Goal: Task Accomplishment & Management: Manage account settings

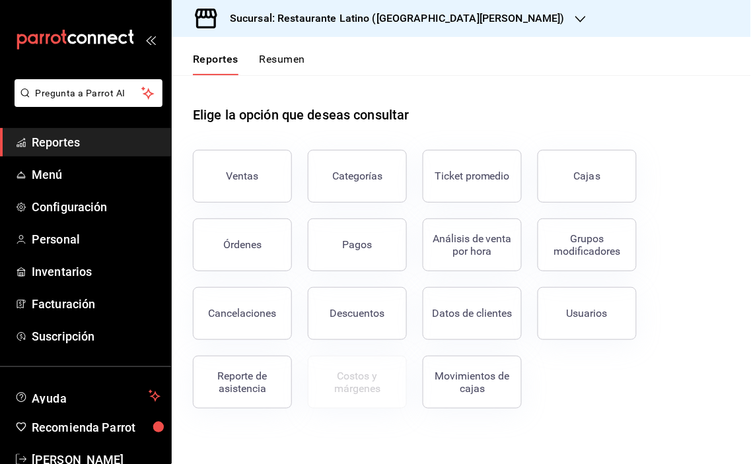
click at [575, 17] on icon "button" at bounding box center [580, 19] width 11 height 7
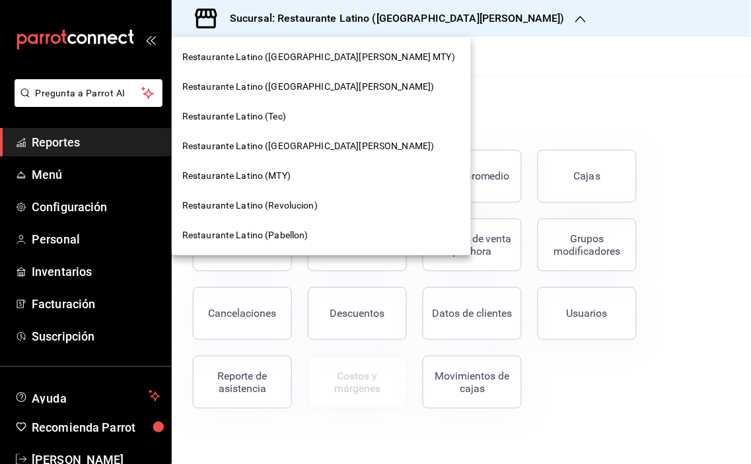
click at [311, 49] on div "Restaurante Latino ([GEOGRAPHIC_DATA][PERSON_NAME] MTY)" at bounding box center [321, 57] width 299 height 30
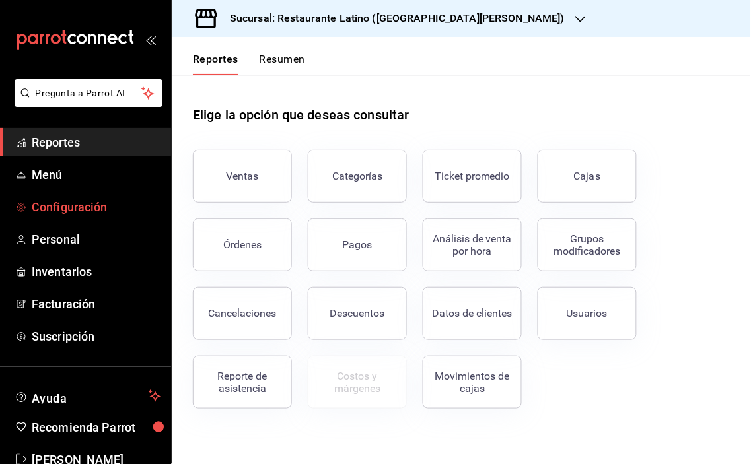
click at [67, 202] on span "Configuración" at bounding box center [96, 207] width 129 height 18
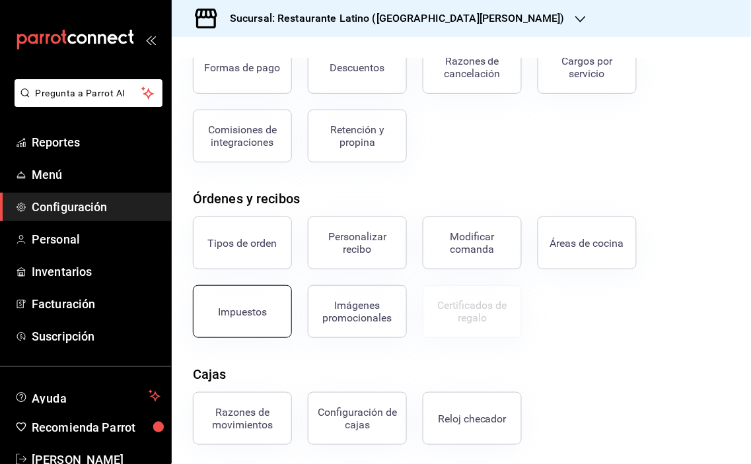
scroll to position [58, 0]
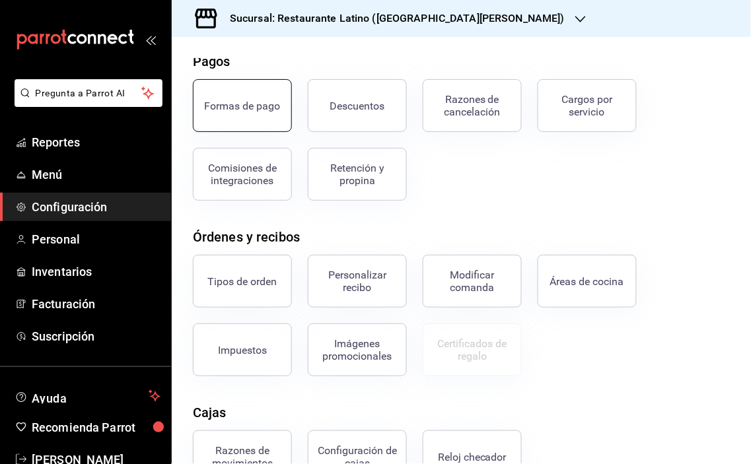
click at [248, 92] on button "Formas de pago" at bounding box center [242, 105] width 99 height 53
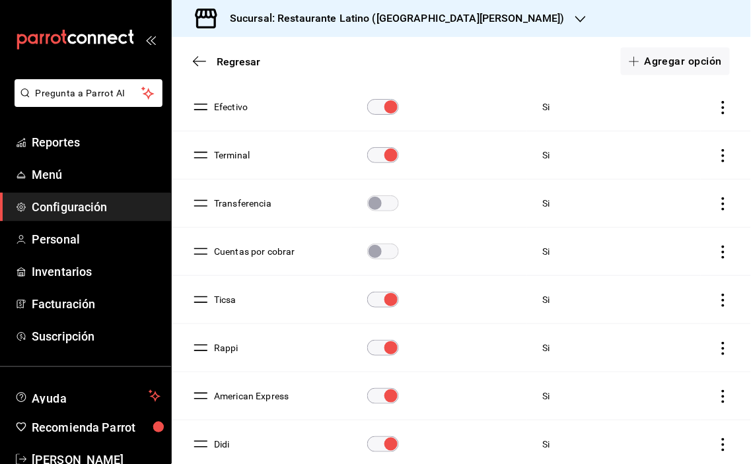
scroll to position [199, 0]
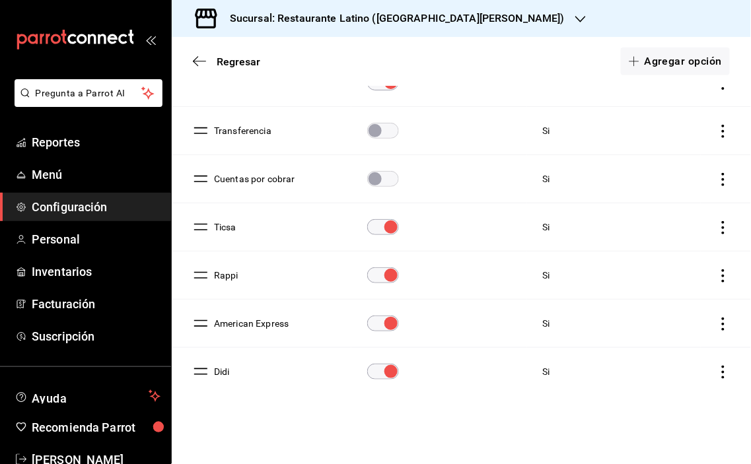
click at [216, 373] on button "Didi" at bounding box center [219, 371] width 21 height 13
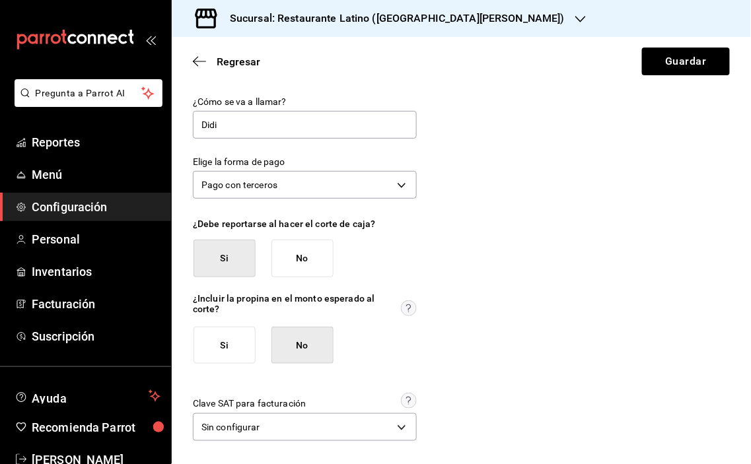
scroll to position [3, 0]
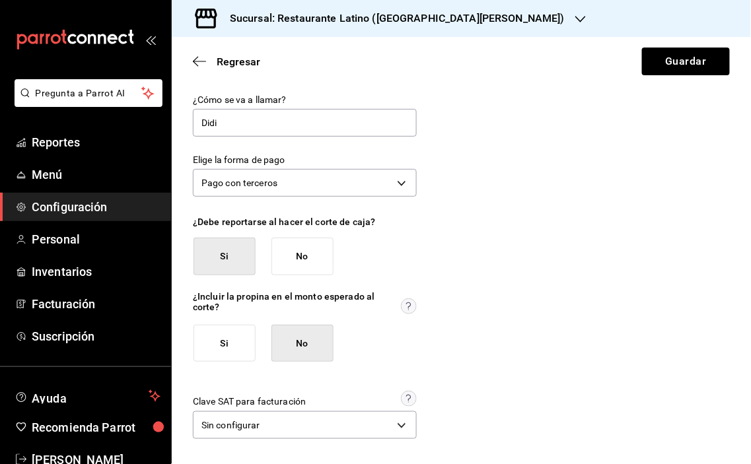
click at [575, 16] on icon "button" at bounding box center [580, 19] width 11 height 11
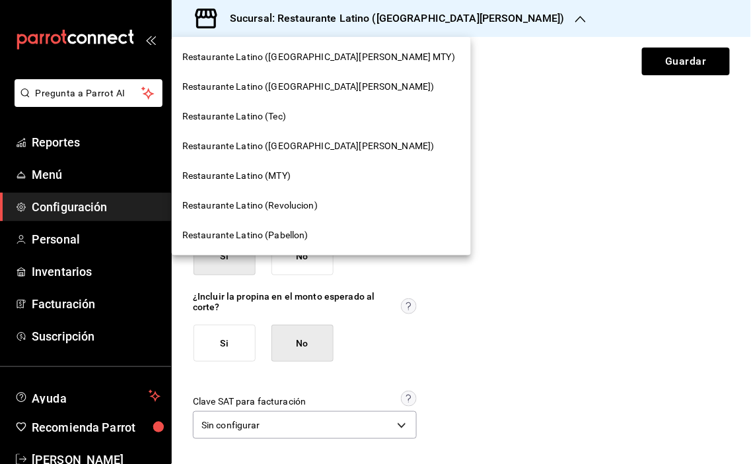
click at [291, 85] on span "Restaurante Latino ([GEOGRAPHIC_DATA][PERSON_NAME])" at bounding box center [308, 87] width 252 height 14
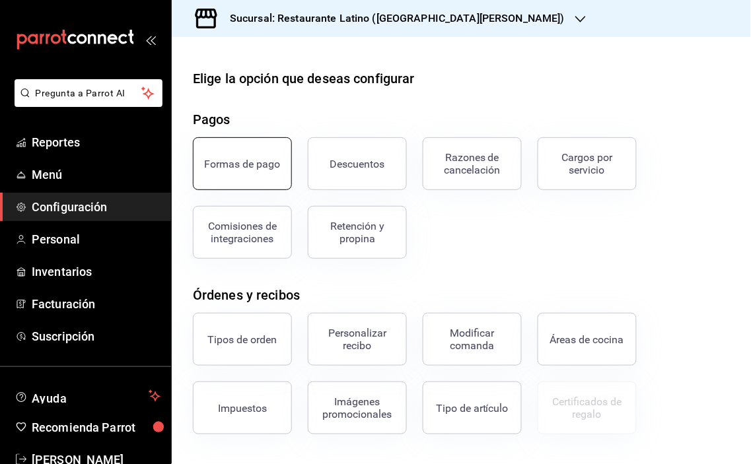
click at [258, 169] on div "Formas de pago" at bounding box center [243, 164] width 76 height 13
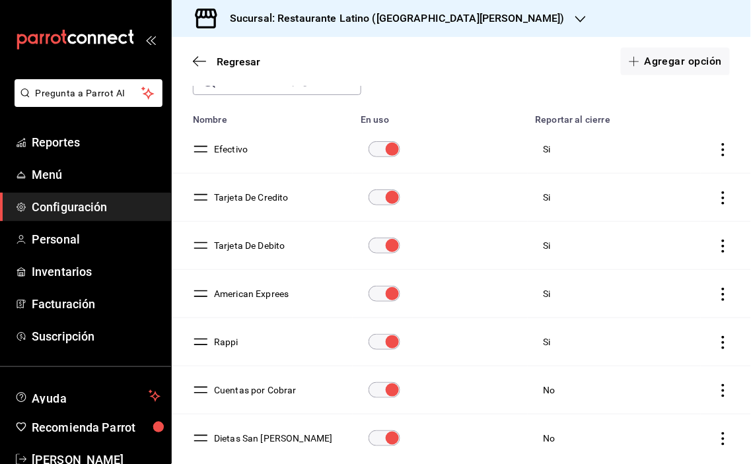
scroll to position [147, 0]
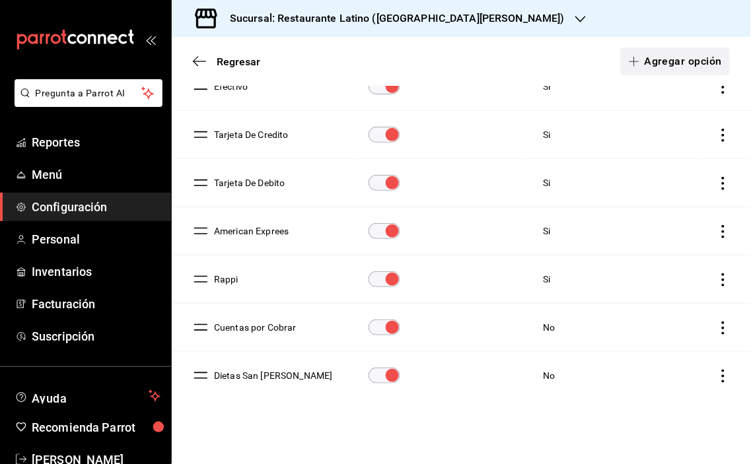
click at [671, 56] on button "Agregar opción" at bounding box center [675, 62] width 109 height 28
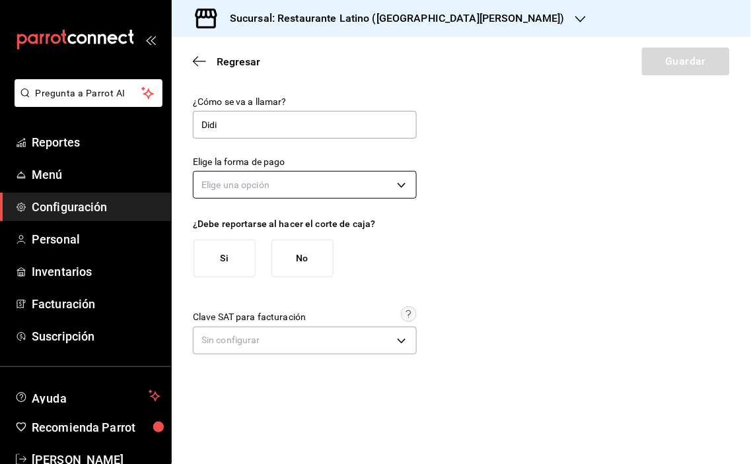
type input "Didi"
click at [403, 185] on body "Pregunta a Parrot AI Reportes Menú Configuración Personal Inventarios Facturaci…" at bounding box center [375, 232] width 751 height 464
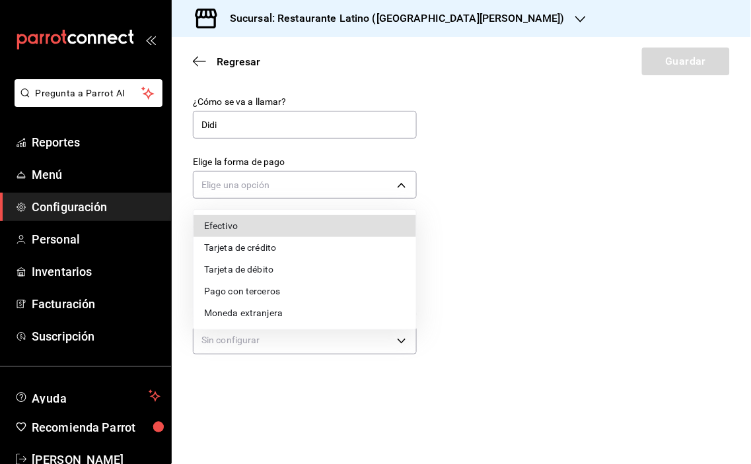
click at [277, 291] on li "Pago con terceros" at bounding box center [305, 292] width 223 height 22
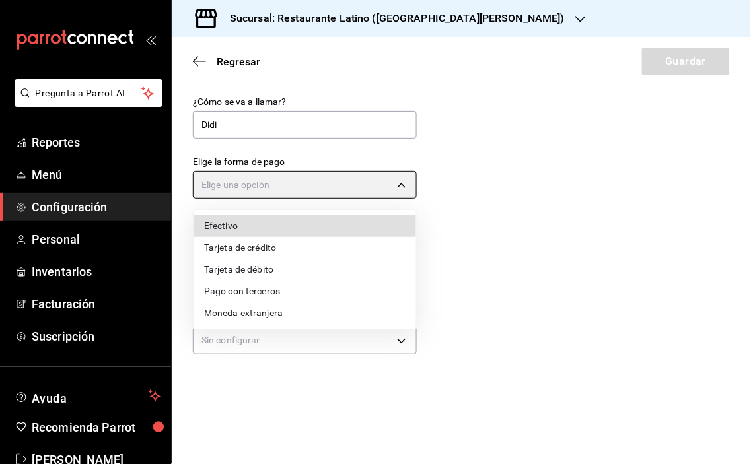
type input "THIRD_PARTY"
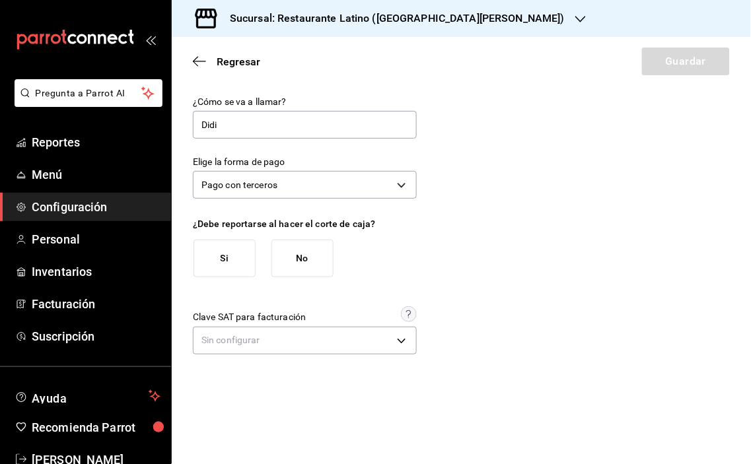
click at [229, 255] on button "Si" at bounding box center [225, 259] width 62 height 38
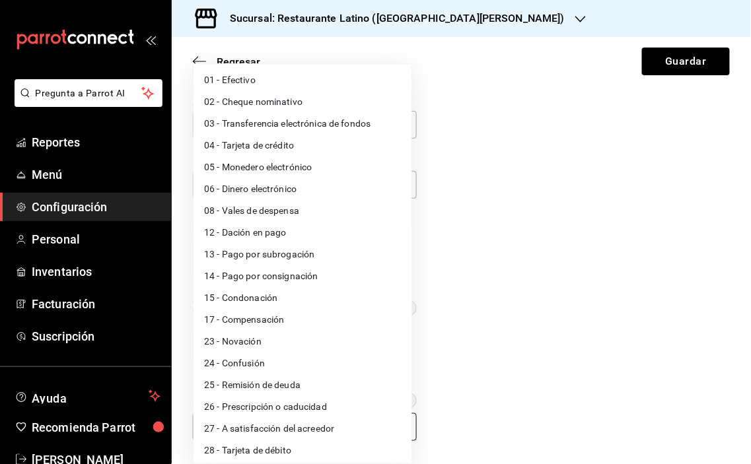
click at [397, 428] on body "Pregunta a Parrot AI Reportes Menú Configuración Personal Inventarios Facturaci…" at bounding box center [375, 232] width 751 height 464
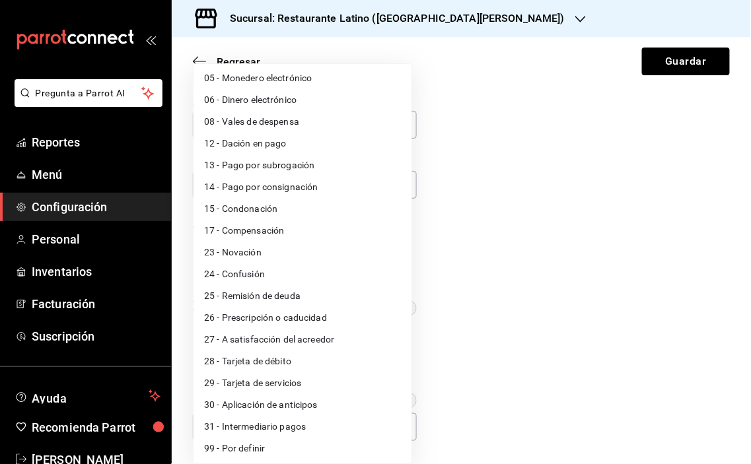
click at [262, 443] on li "99 - Por definir" at bounding box center [303, 449] width 218 height 22
type input "99"
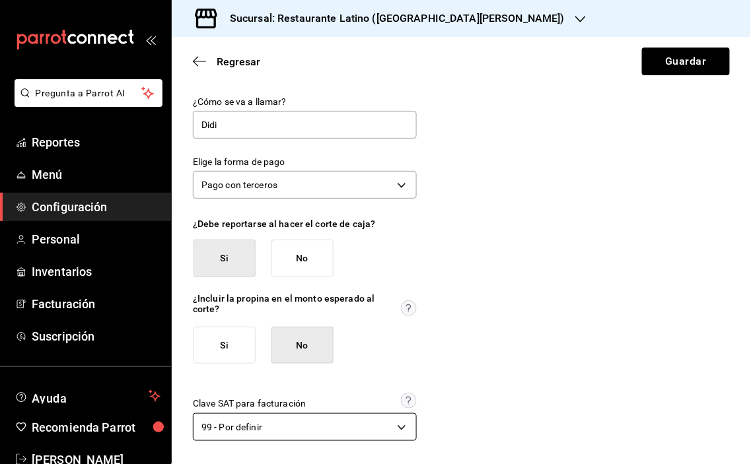
click at [396, 424] on body "Pregunta a Parrot AI Reportes Menú Configuración Personal Inventarios Facturaci…" at bounding box center [375, 232] width 751 height 464
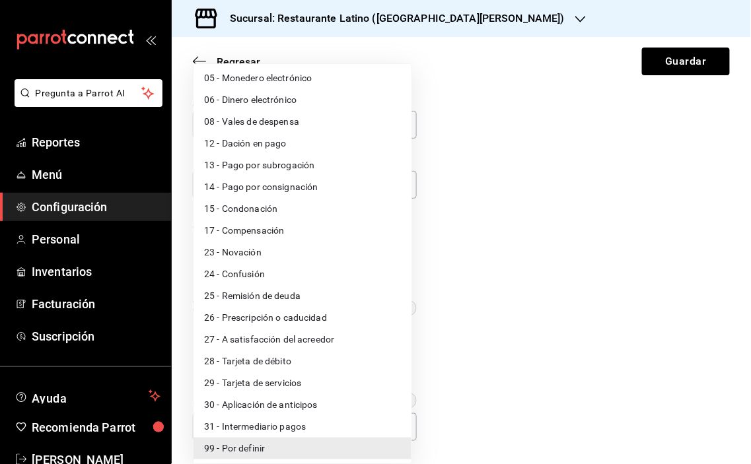
click at [668, 57] on div at bounding box center [375, 232] width 751 height 464
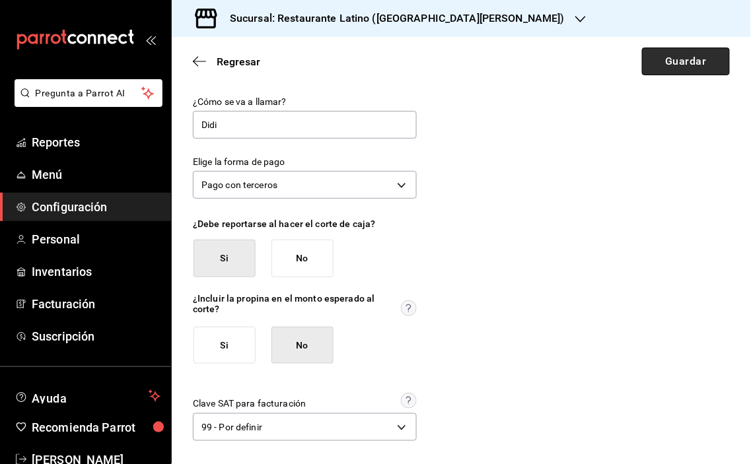
click at [663, 60] on button "Guardar" at bounding box center [686, 62] width 88 height 28
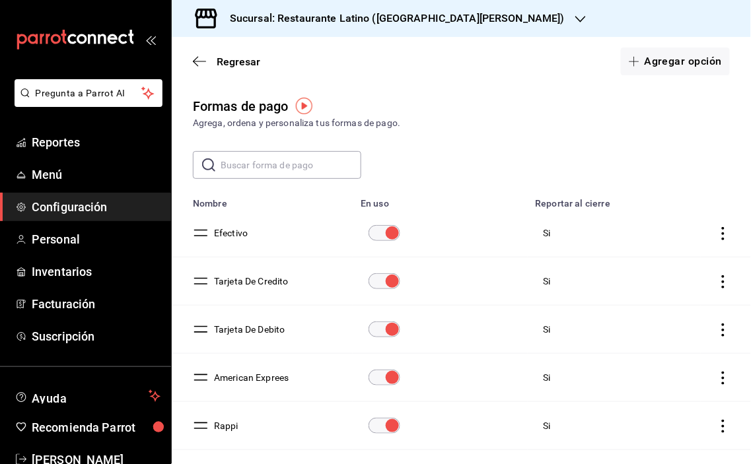
click at [575, 15] on icon "button" at bounding box center [580, 19] width 11 height 11
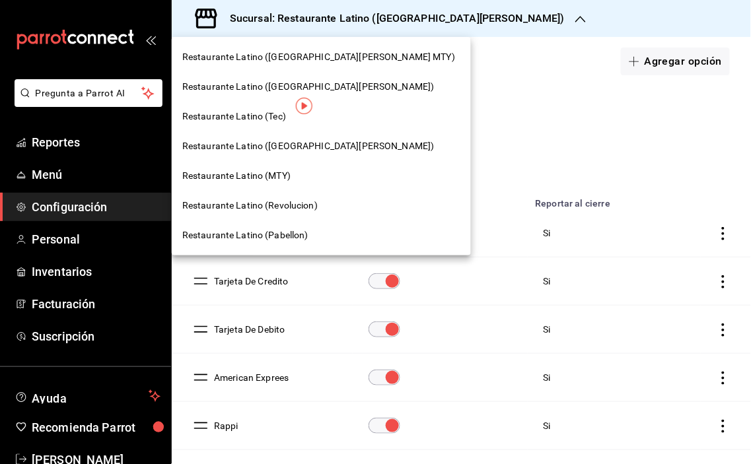
click at [530, 129] on div at bounding box center [375, 232] width 751 height 464
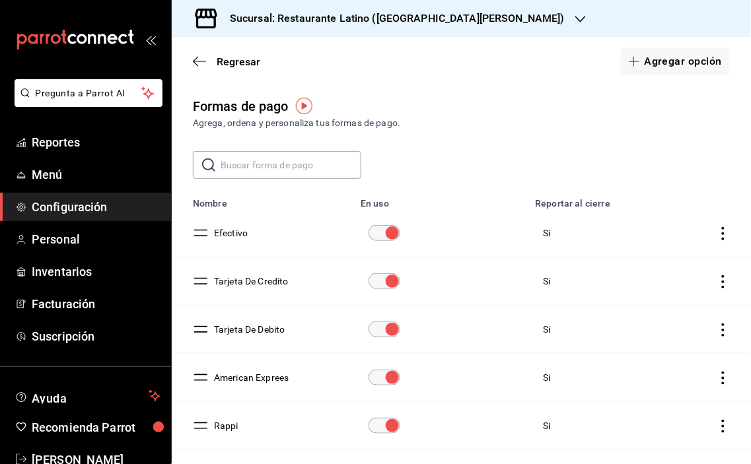
click at [575, 14] on icon "button" at bounding box center [580, 19] width 11 height 11
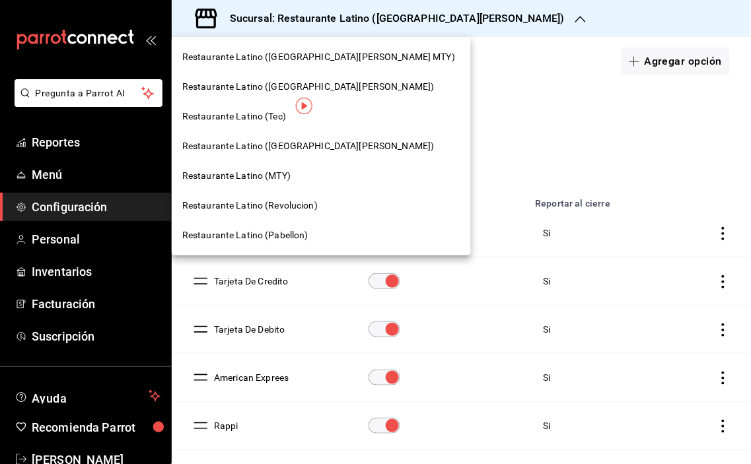
click at [296, 231] on span "Restaurante Latino (Pabellon)" at bounding box center [245, 236] width 126 height 14
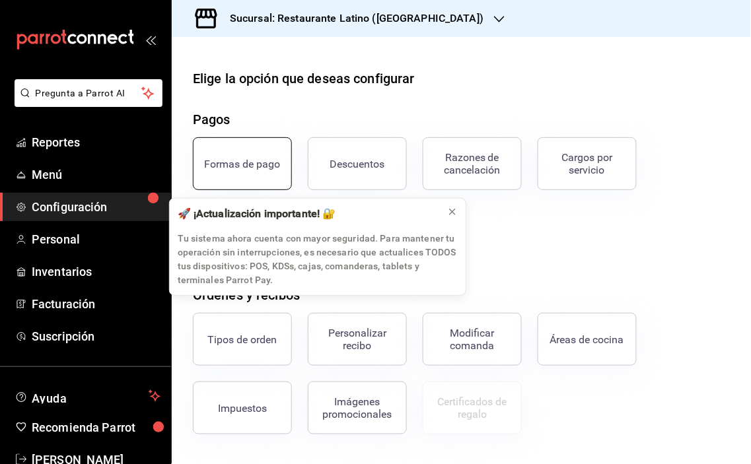
click at [242, 168] on div "Formas de pago" at bounding box center [243, 164] width 76 height 13
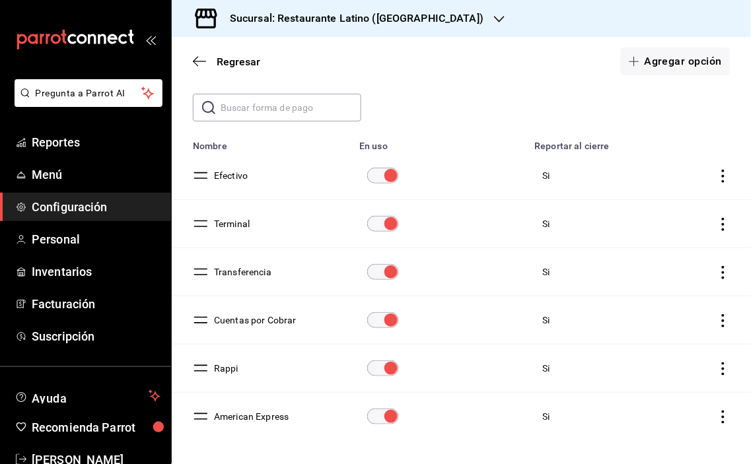
scroll to position [102, 0]
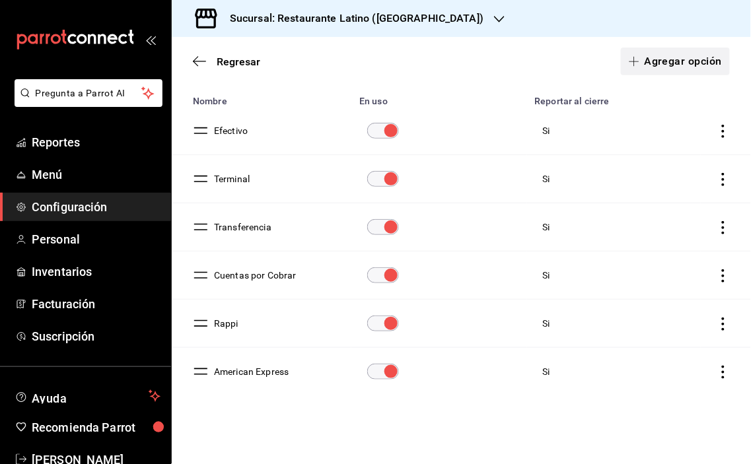
click at [671, 63] on button "Agregar opción" at bounding box center [675, 62] width 109 height 28
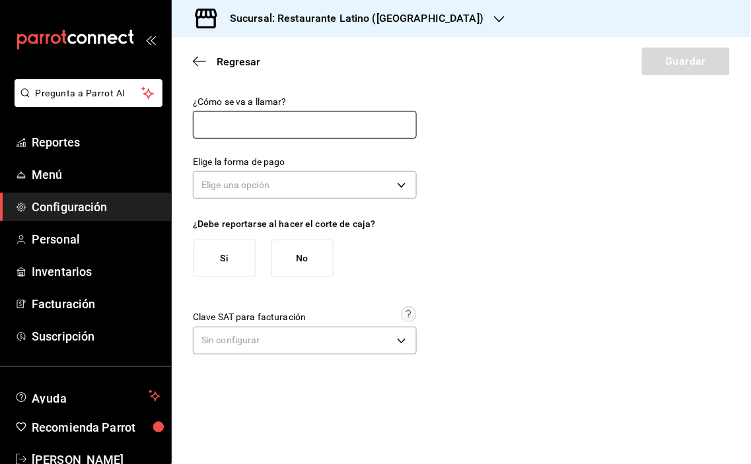
click at [226, 130] on input "text" at bounding box center [305, 125] width 224 height 28
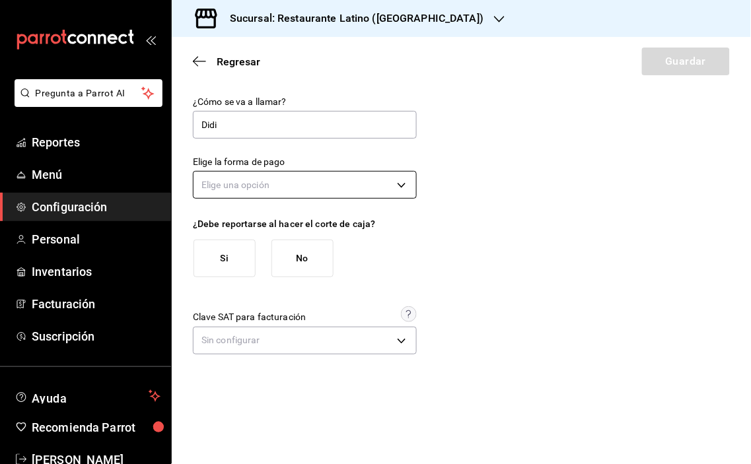
type input "Didi"
click at [404, 184] on body "Pregunta a Parrot AI Reportes Menú Configuración Personal Inventarios Facturaci…" at bounding box center [375, 232] width 751 height 464
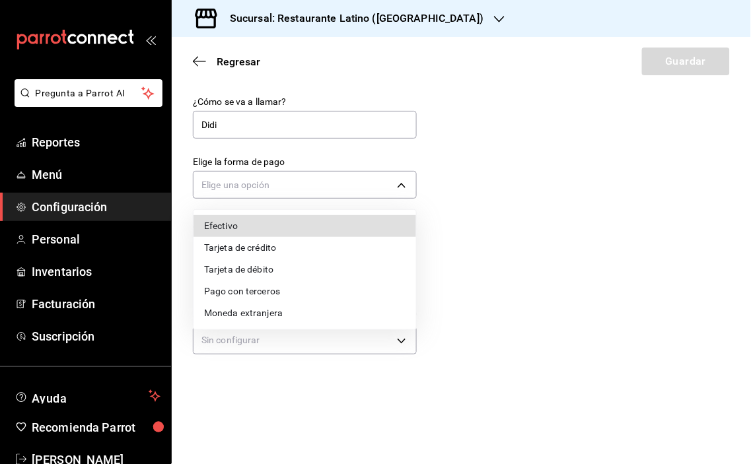
click at [283, 288] on li "Pago con terceros" at bounding box center [305, 292] width 223 height 22
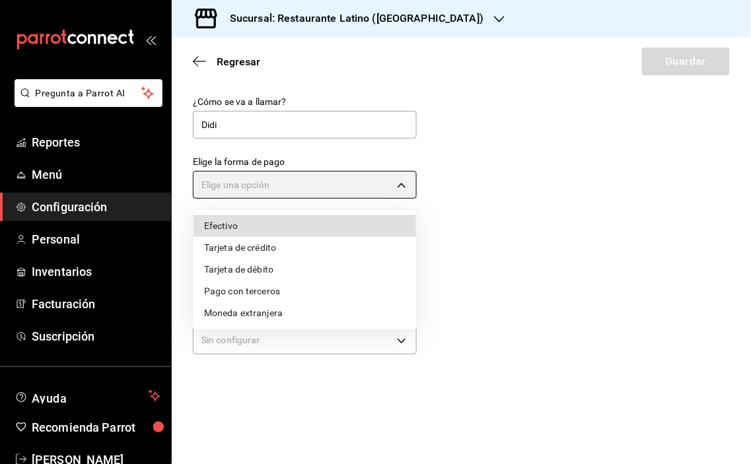
type input "THIRD_PARTY"
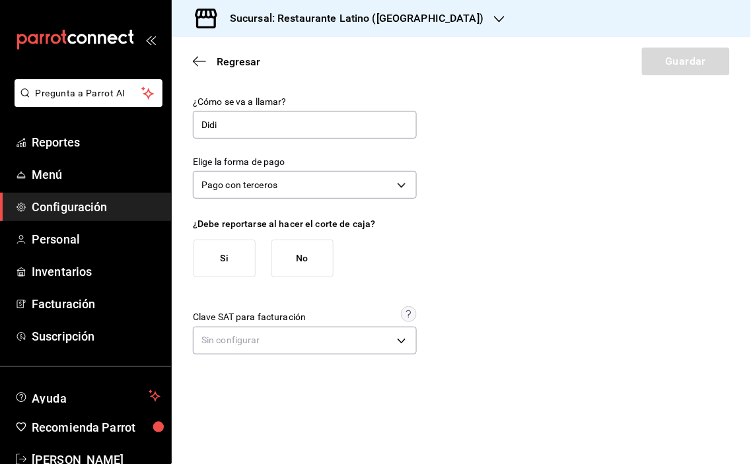
click at [233, 256] on button "Si" at bounding box center [225, 259] width 62 height 38
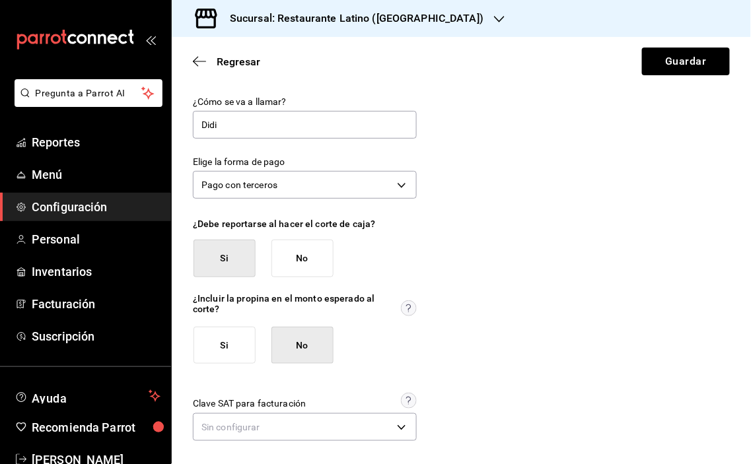
scroll to position [3, 0]
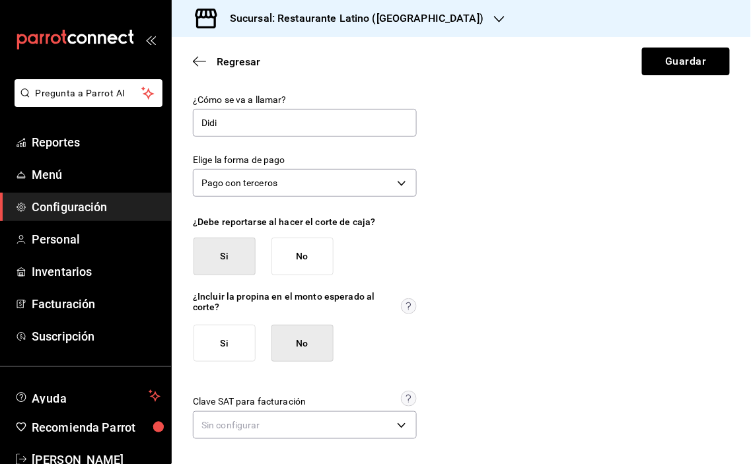
click at [320, 344] on button "No" at bounding box center [303, 344] width 62 height 38
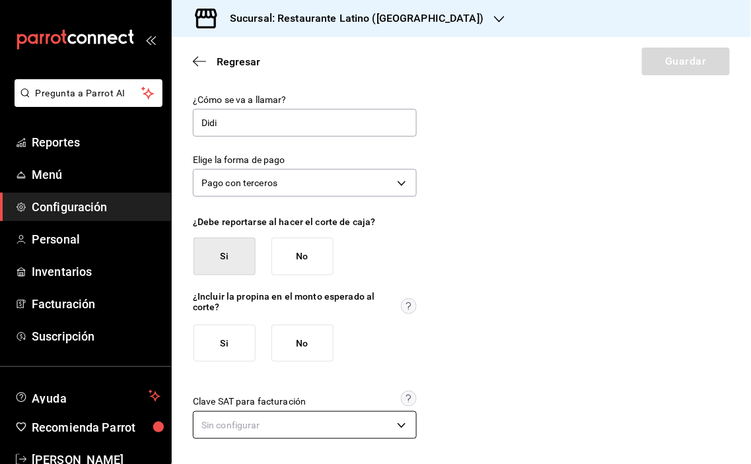
click at [398, 424] on body "Pregunta a Parrot AI Reportes Menú Configuración Personal Inventarios Facturaci…" at bounding box center [375, 232] width 751 height 464
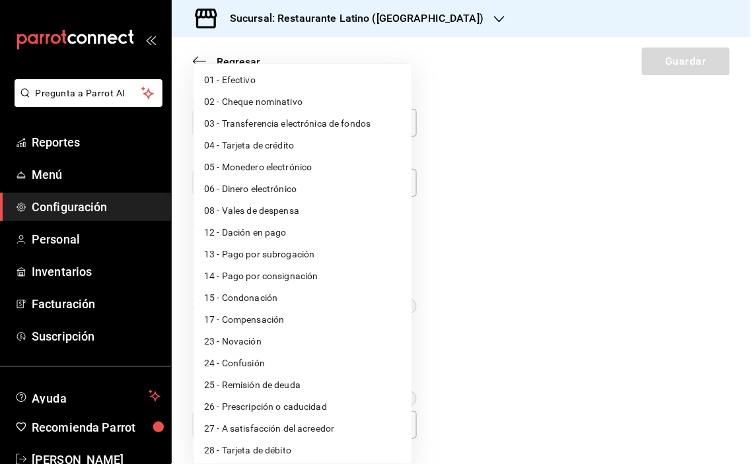
scroll to position [89, 0]
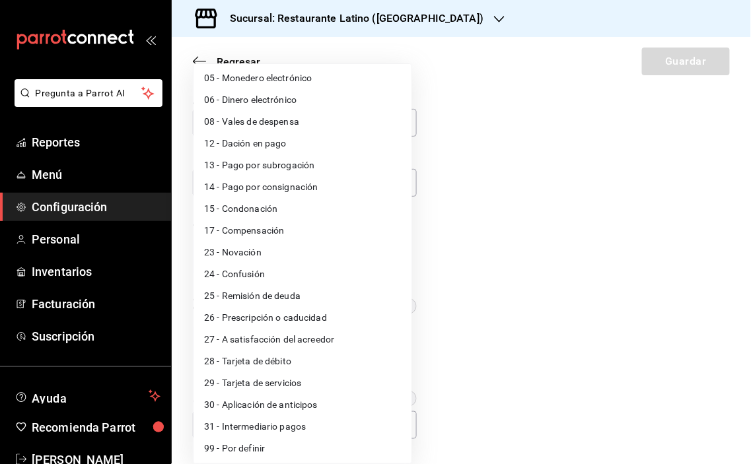
click at [260, 443] on li "99 - Por definir" at bounding box center [303, 449] width 218 height 22
type input "99"
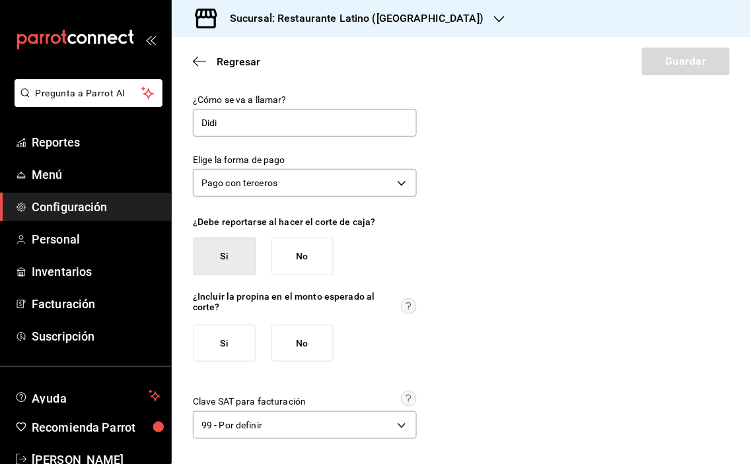
click at [558, 325] on div "¿Cómo se va a llamar? [PERSON_NAME] la forma de pago Pago con terceros THIRD_PA…" at bounding box center [461, 268] width 537 height 349
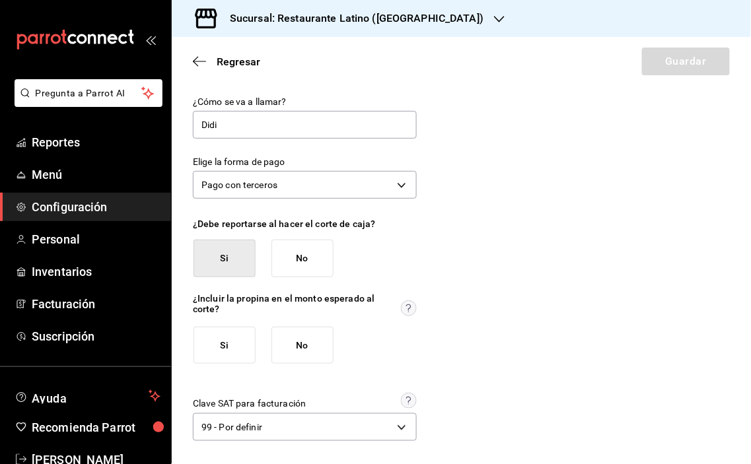
scroll to position [3, 0]
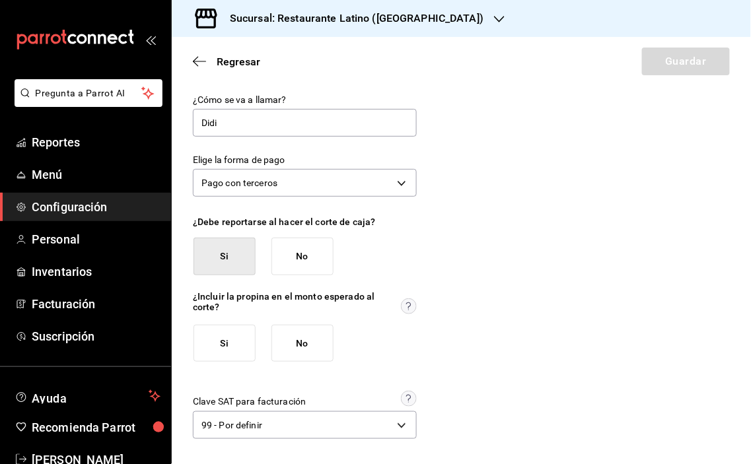
click at [306, 351] on button "No" at bounding box center [303, 344] width 62 height 38
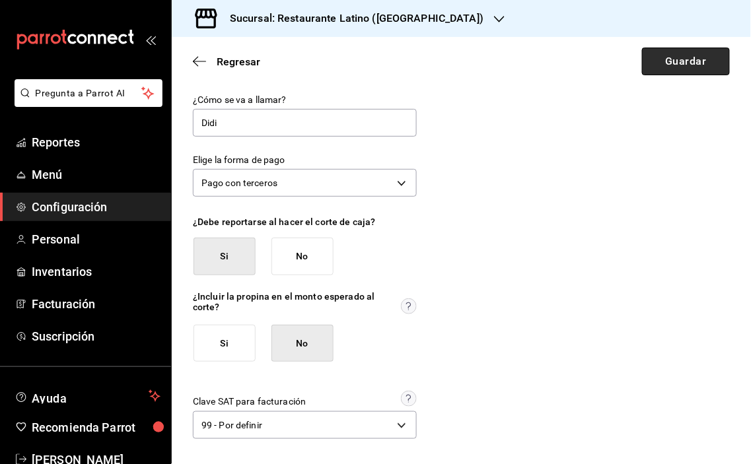
click at [673, 57] on button "Guardar" at bounding box center [686, 62] width 88 height 28
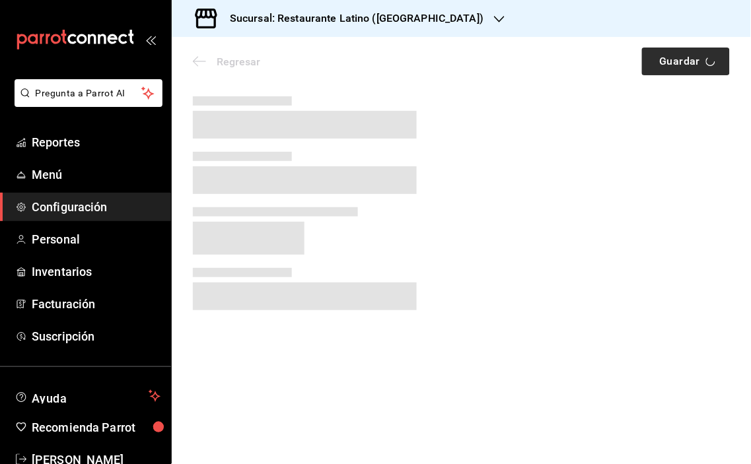
scroll to position [0, 0]
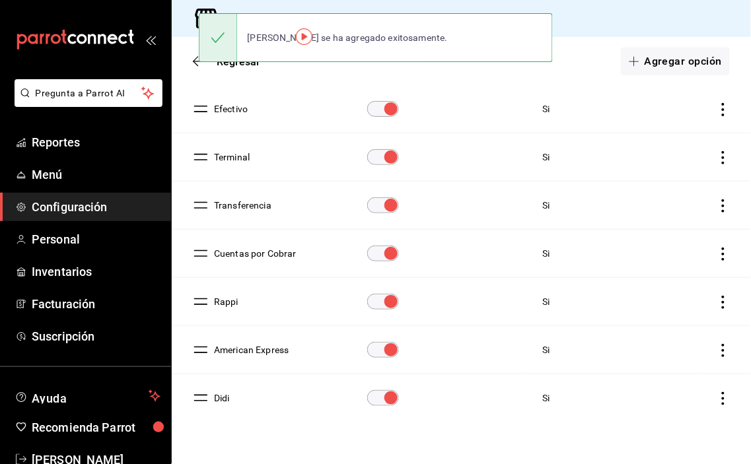
scroll to position [150, 0]
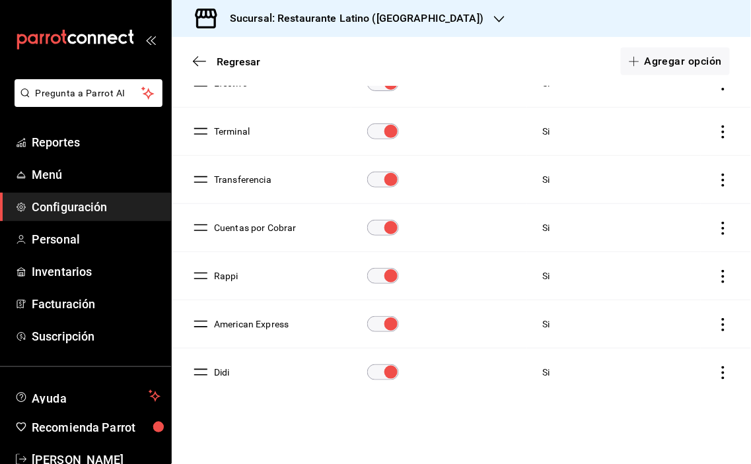
click at [494, 16] on icon "button" at bounding box center [499, 19] width 11 height 11
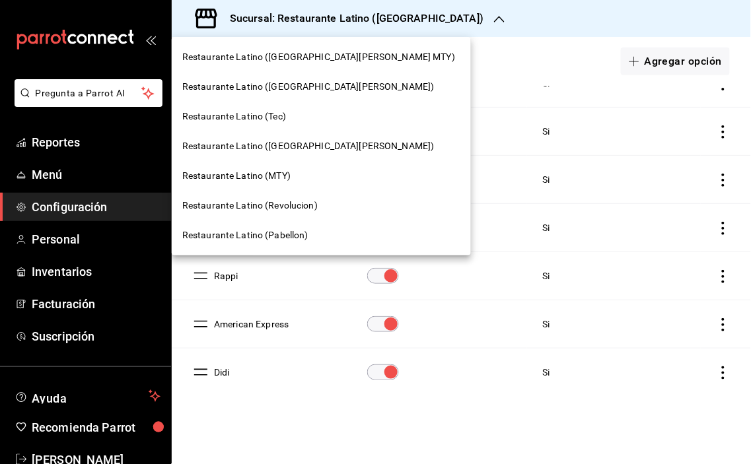
click at [268, 106] on div "Restaurante Latino (Tec)" at bounding box center [321, 117] width 299 height 30
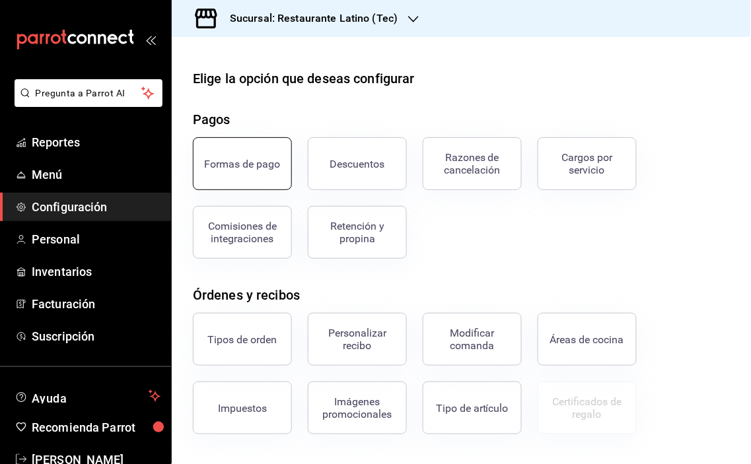
click at [258, 165] on div "Formas de pago" at bounding box center [243, 164] width 76 height 13
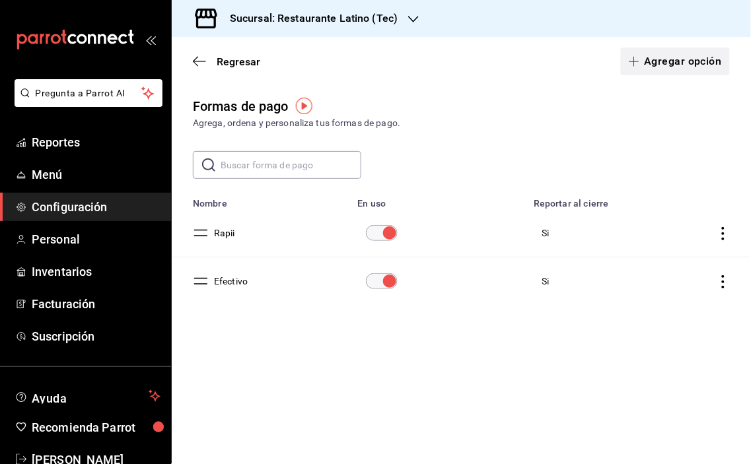
click at [686, 62] on button "Agregar opción" at bounding box center [675, 62] width 109 height 28
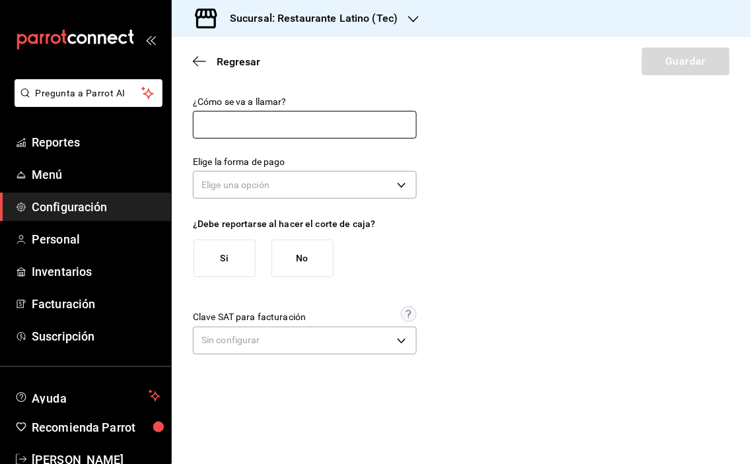
click at [268, 122] on input "text" at bounding box center [305, 125] width 224 height 28
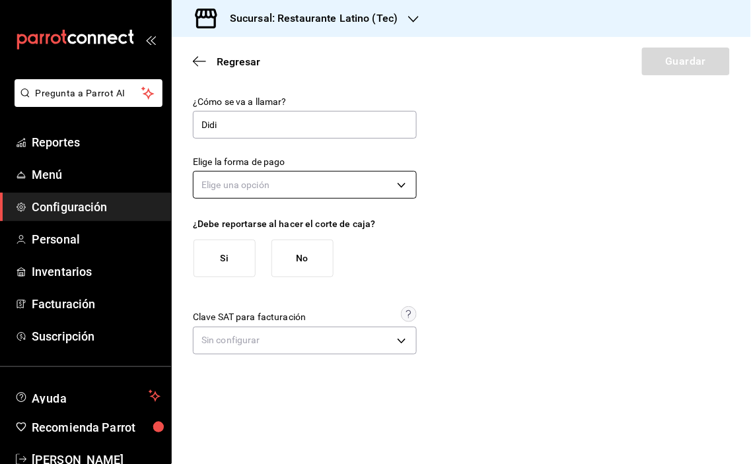
type input "Didi"
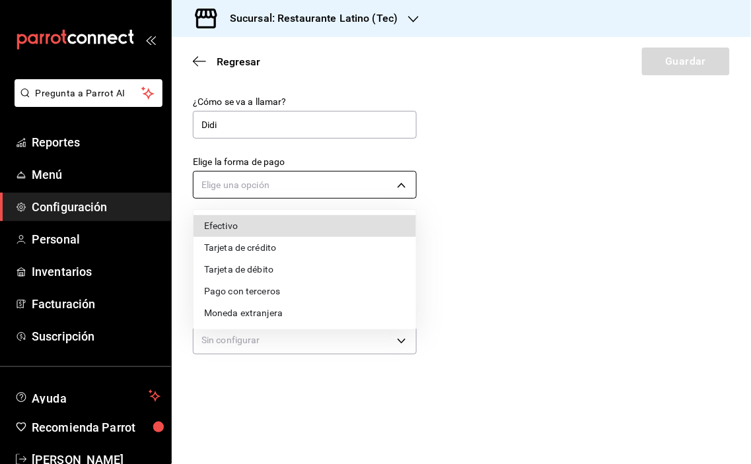
click at [403, 180] on body "Pregunta a Parrot AI Reportes Menú Configuración Personal Inventarios Facturaci…" at bounding box center [375, 232] width 751 height 464
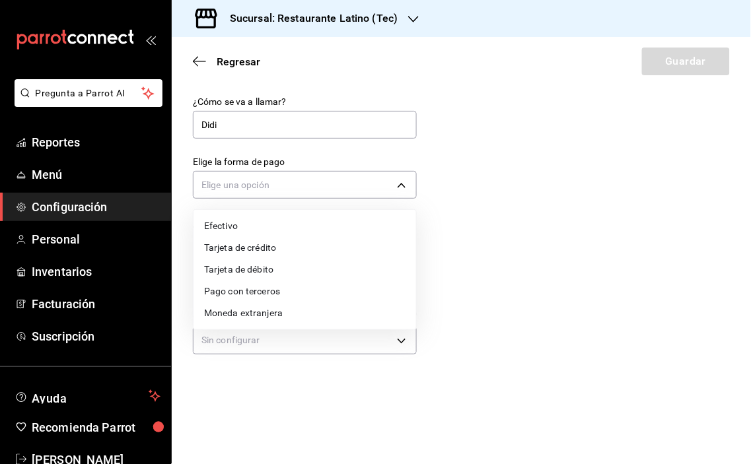
click at [271, 295] on li "Pago con terceros" at bounding box center [305, 292] width 223 height 22
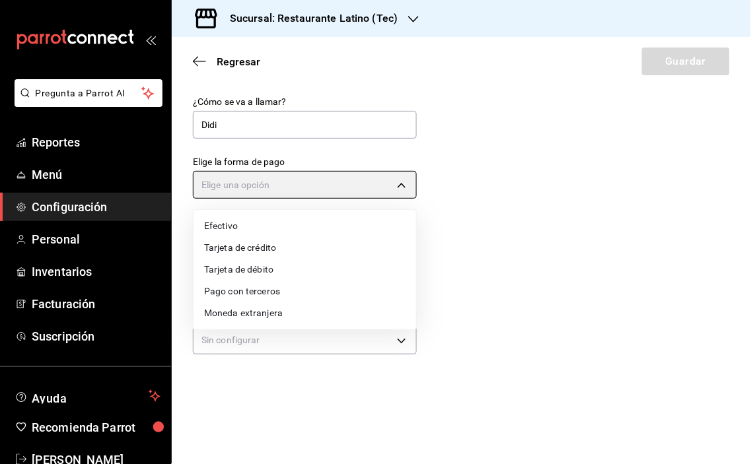
type input "THIRD_PARTY"
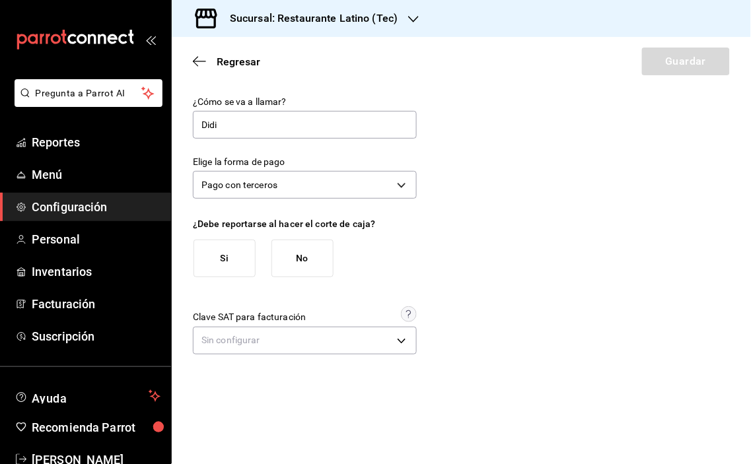
click at [236, 262] on button "Si" at bounding box center [225, 259] width 62 height 38
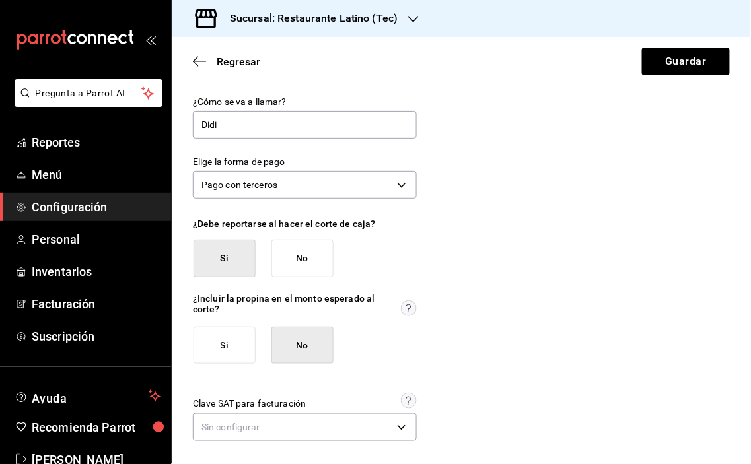
click at [312, 346] on button "No" at bounding box center [303, 346] width 62 height 38
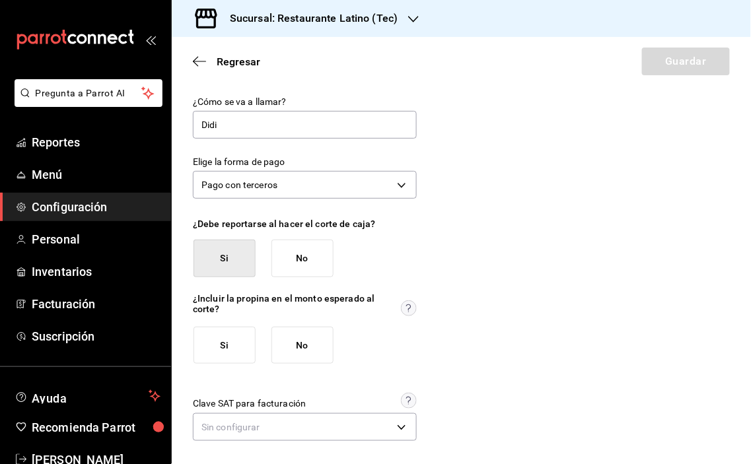
click at [312, 346] on button "No" at bounding box center [303, 346] width 62 height 38
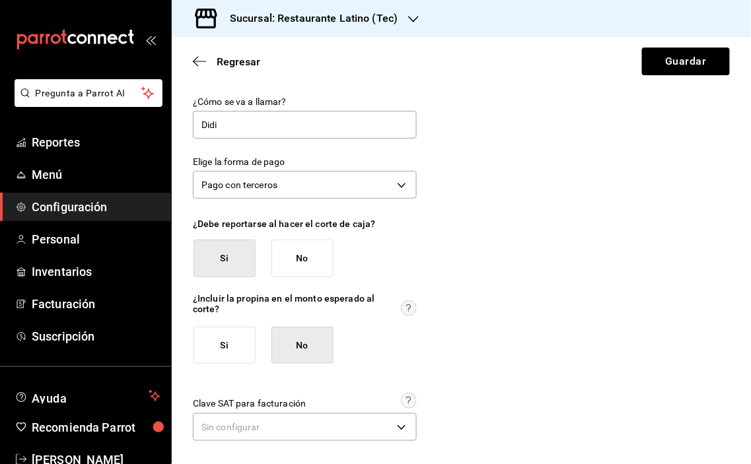
scroll to position [3, 0]
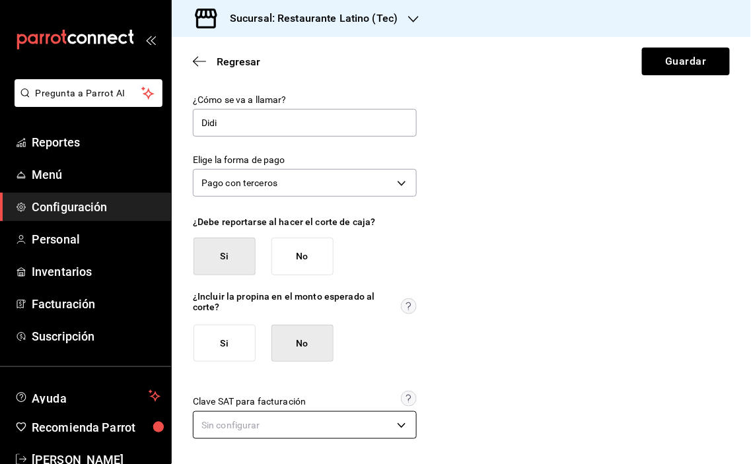
click at [394, 425] on body "Pregunta a Parrot AI Reportes Menú Configuración Personal Inventarios Facturaci…" at bounding box center [375, 232] width 751 height 464
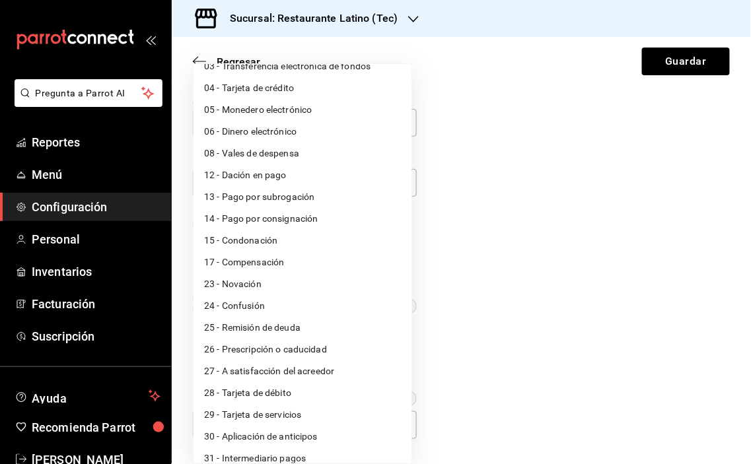
scroll to position [89, 0]
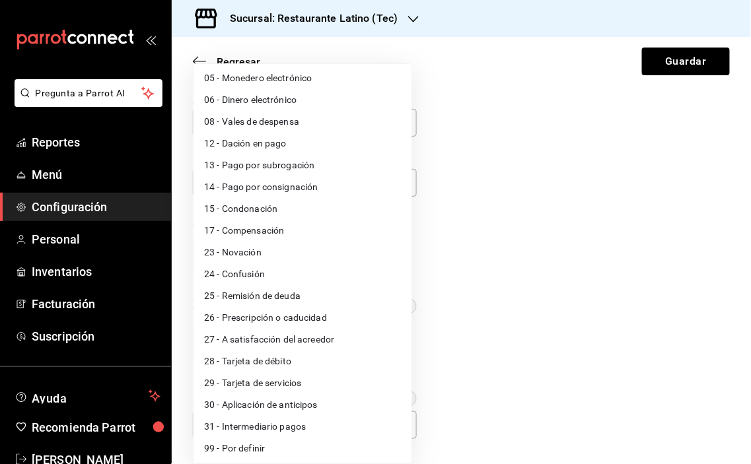
click at [256, 441] on li "99 - Por definir" at bounding box center [303, 449] width 218 height 22
type input "99"
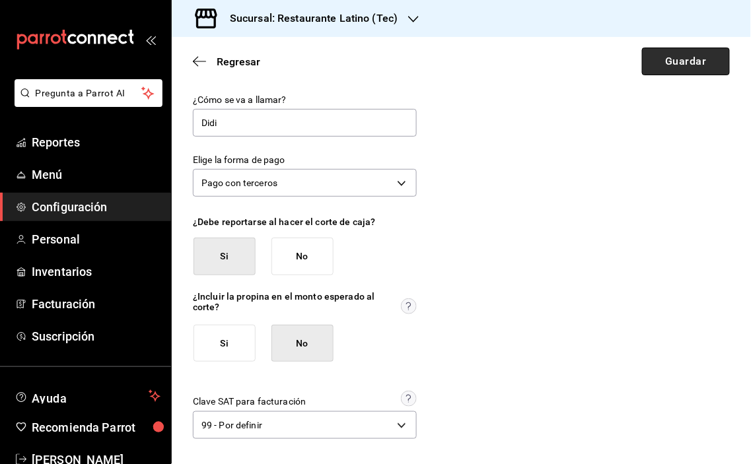
click at [650, 56] on button "Guardar" at bounding box center [686, 62] width 88 height 28
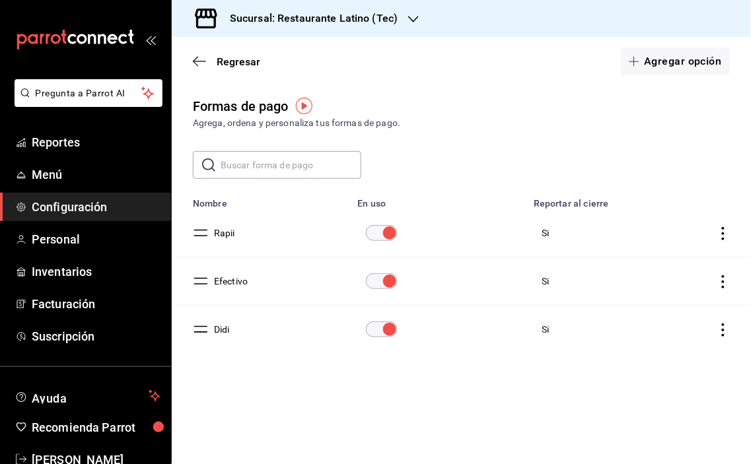
click at [408, 17] on icon "button" at bounding box center [413, 19] width 11 height 11
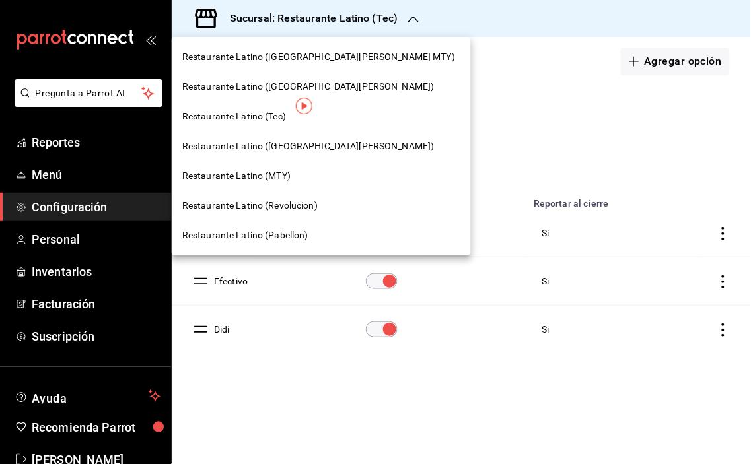
click at [299, 201] on span "Restaurante Latino (Revolucion)" at bounding box center [249, 206] width 135 height 14
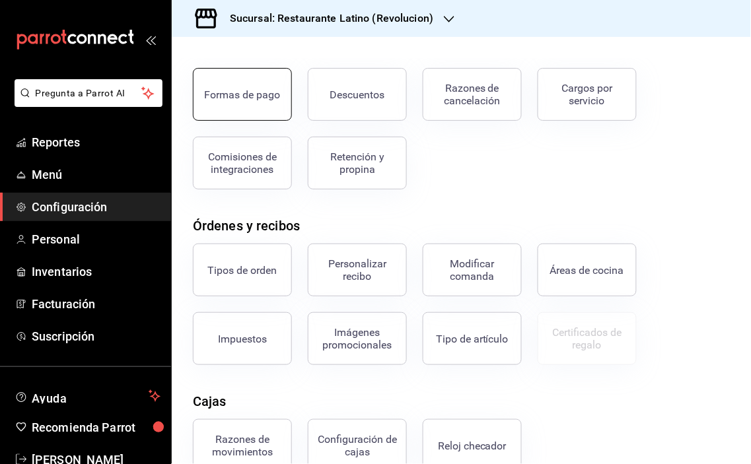
scroll to position [73, 0]
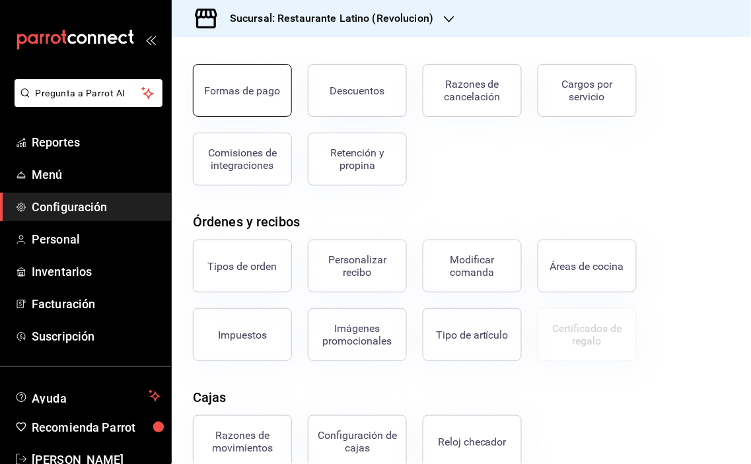
click at [261, 91] on div "Formas de pago" at bounding box center [243, 91] width 76 height 13
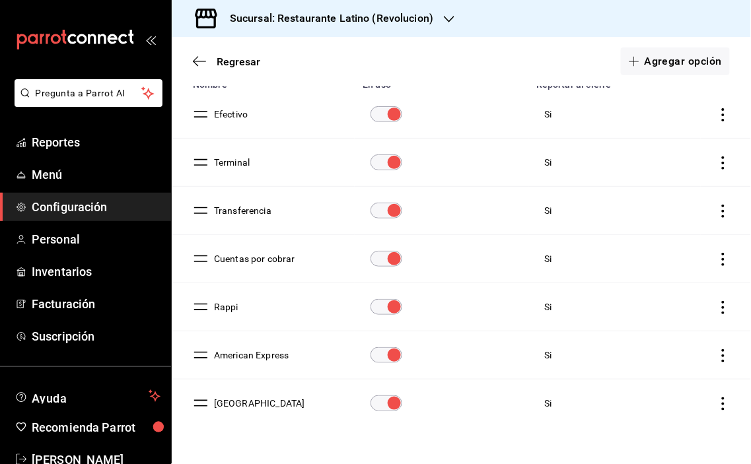
scroll to position [150, 0]
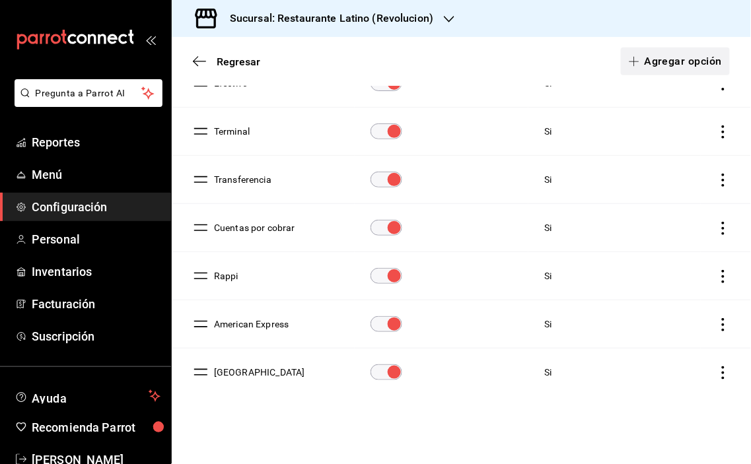
click at [651, 61] on button "Agregar opción" at bounding box center [675, 62] width 109 height 28
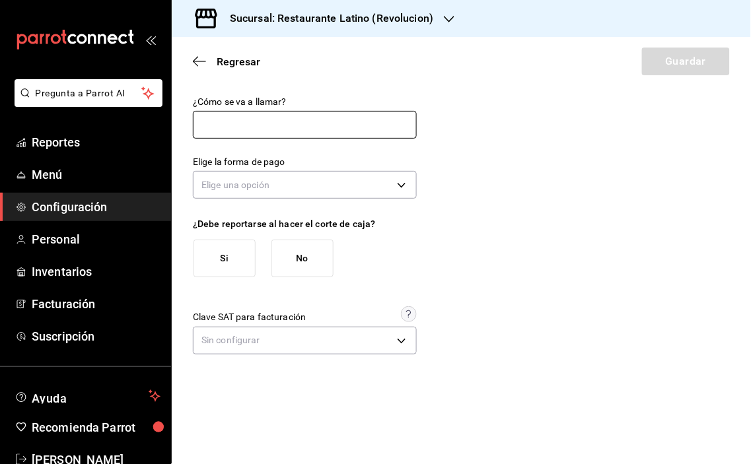
click at [304, 128] on input "text" at bounding box center [305, 125] width 224 height 28
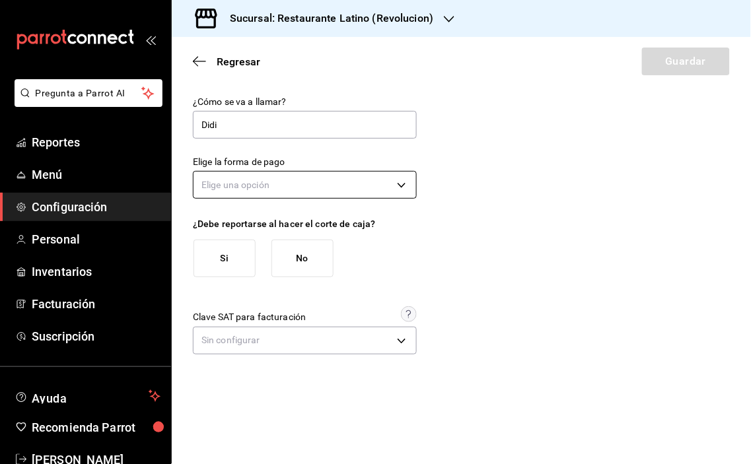
type input "Didi"
click at [400, 182] on body "Pregunta a Parrot AI Reportes Menú Configuración Personal Inventarios Facturaci…" at bounding box center [375, 232] width 751 height 464
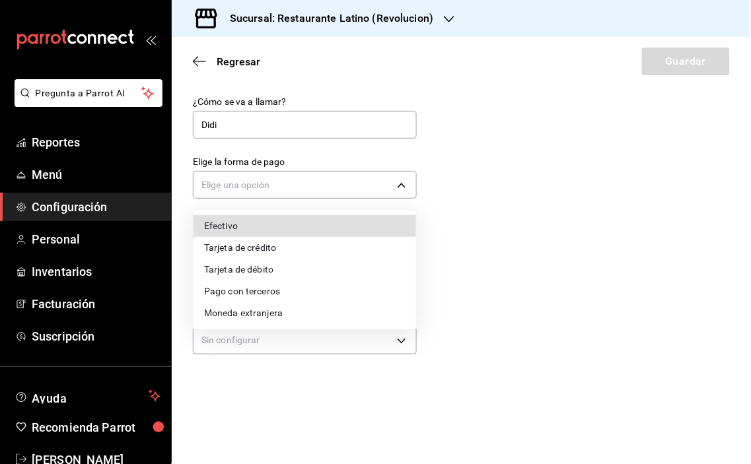
click at [280, 291] on li "Pago con terceros" at bounding box center [305, 292] width 223 height 22
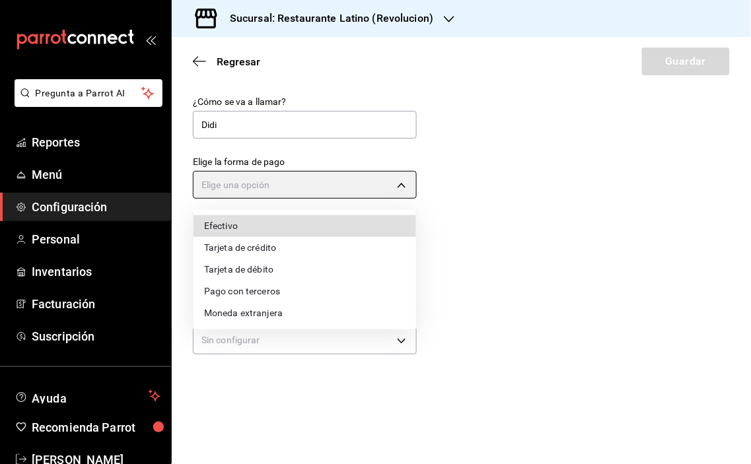
type input "THIRD_PARTY"
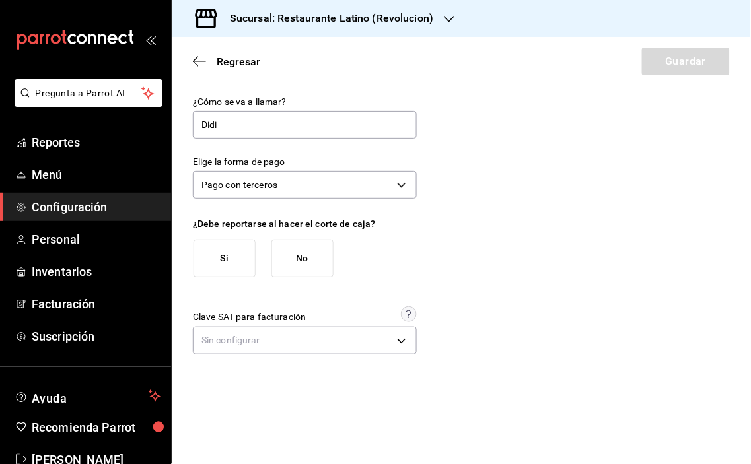
click at [238, 258] on button "Si" at bounding box center [225, 259] width 62 height 38
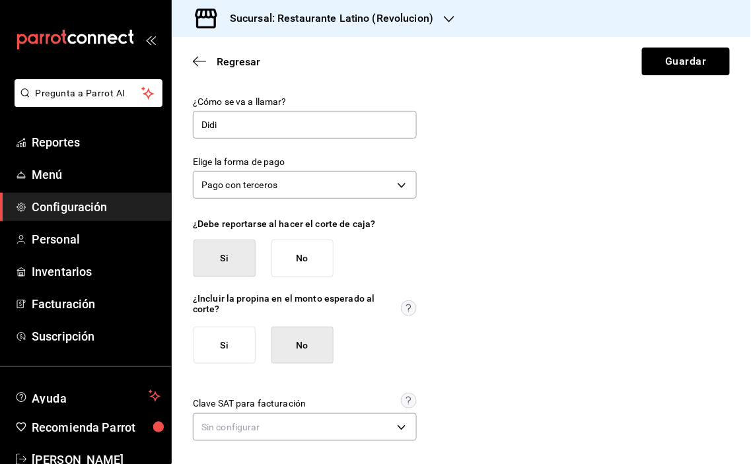
scroll to position [3, 0]
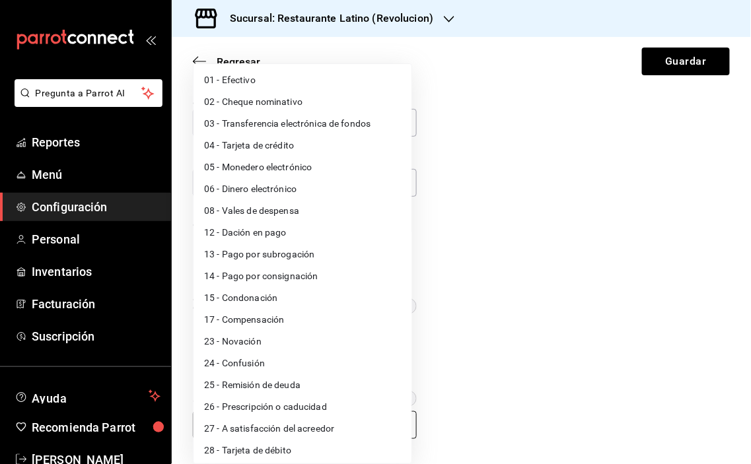
click at [392, 424] on body "Pregunta a Parrot AI Reportes Menú Configuración Personal Inventarios Facturaci…" at bounding box center [375, 232] width 751 height 464
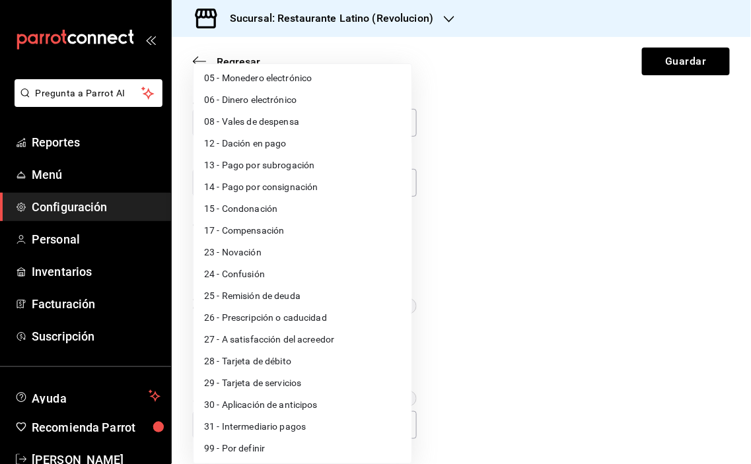
click at [259, 441] on li "99 - Por definir" at bounding box center [303, 449] width 218 height 22
type input "99"
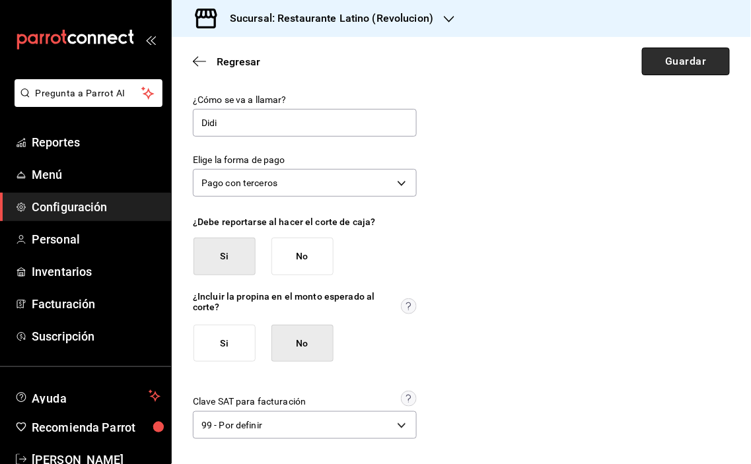
click at [666, 56] on button "Guardar" at bounding box center [686, 62] width 88 height 28
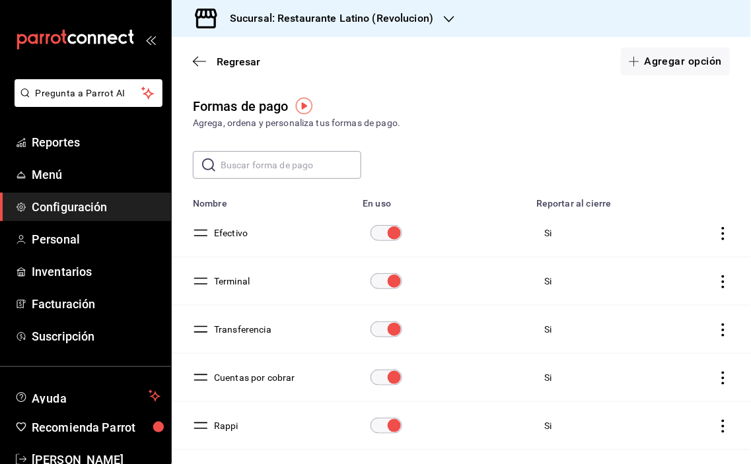
click at [449, 16] on icon "button" at bounding box center [449, 19] width 11 height 11
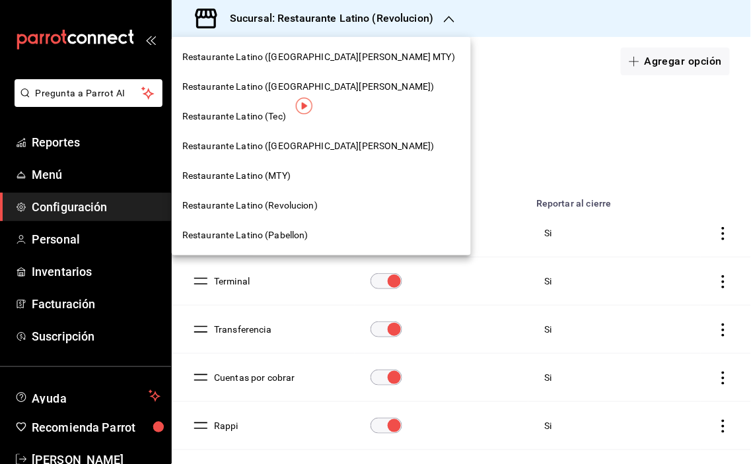
click at [298, 58] on span "Restaurante Latino ([GEOGRAPHIC_DATA][PERSON_NAME] MTY)" at bounding box center [318, 57] width 273 height 14
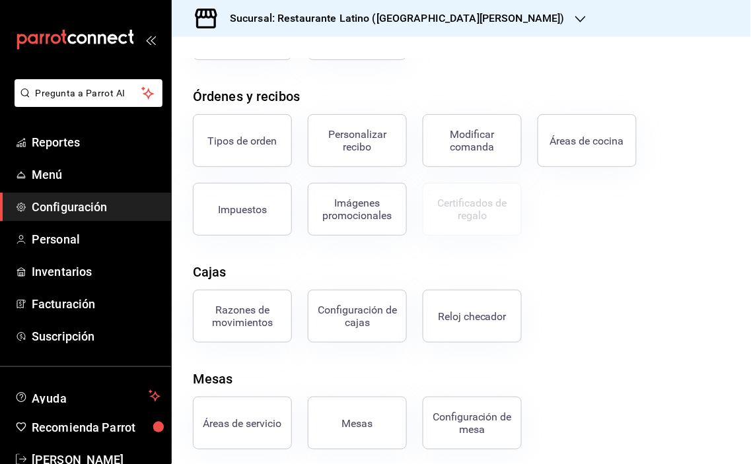
scroll to position [205, 0]
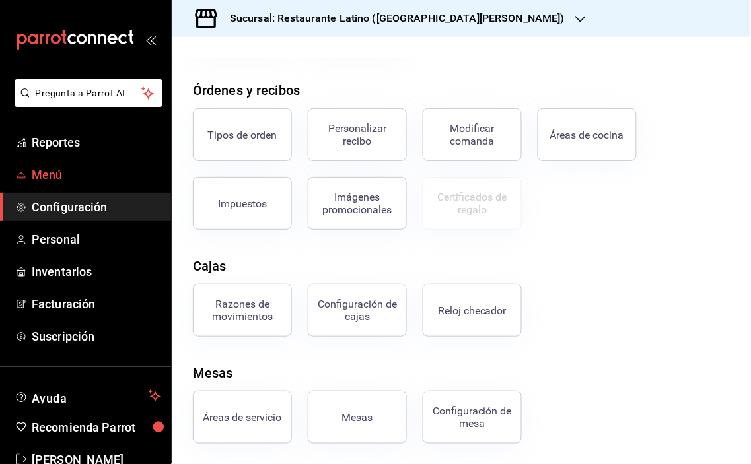
click at [66, 174] on span "Menú" at bounding box center [96, 175] width 129 height 18
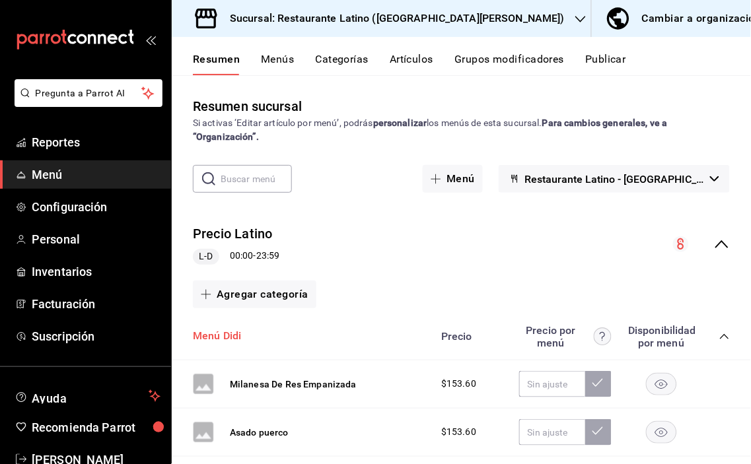
click at [208, 335] on button "Menú Didi" at bounding box center [217, 336] width 49 height 15
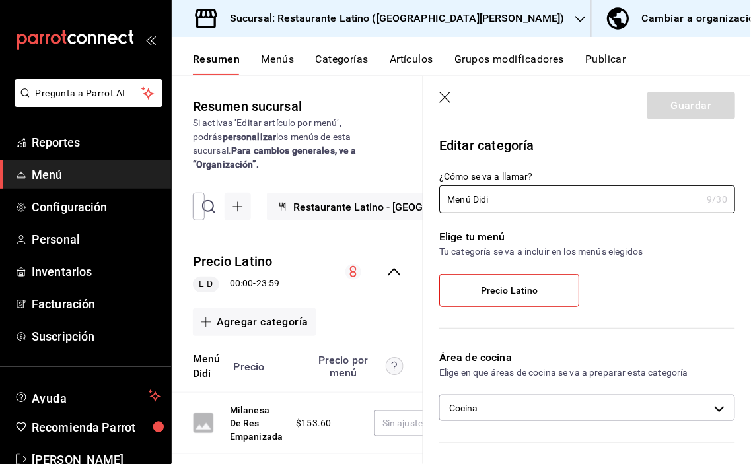
click at [279, 57] on button "Menús" at bounding box center [277, 64] width 33 height 22
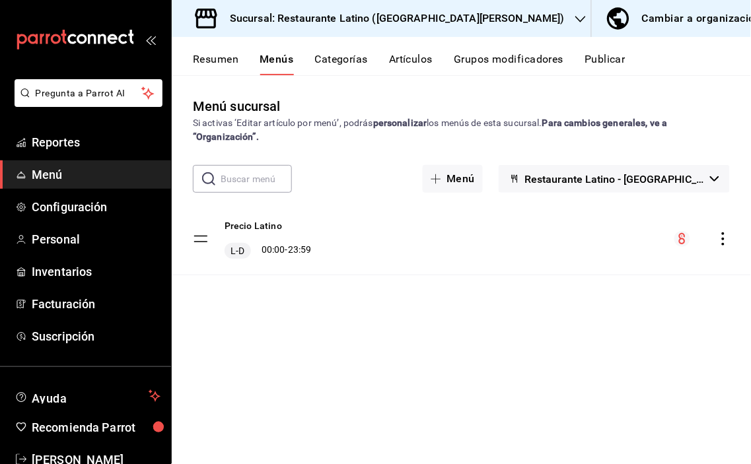
click at [36, 172] on span "Menú" at bounding box center [96, 175] width 129 height 18
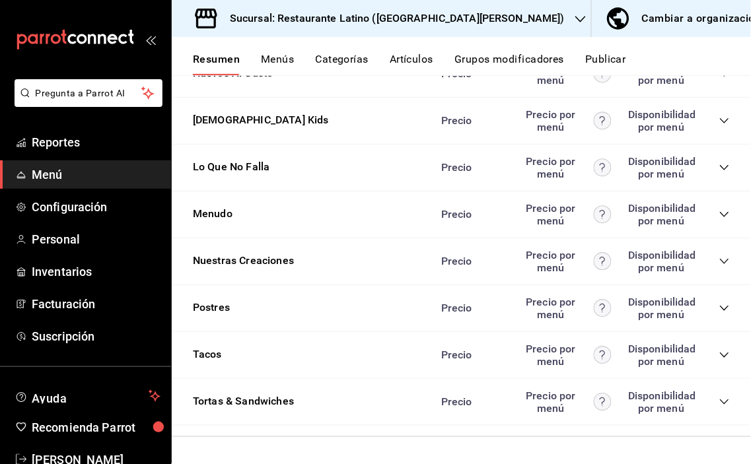
scroll to position [1596, 0]
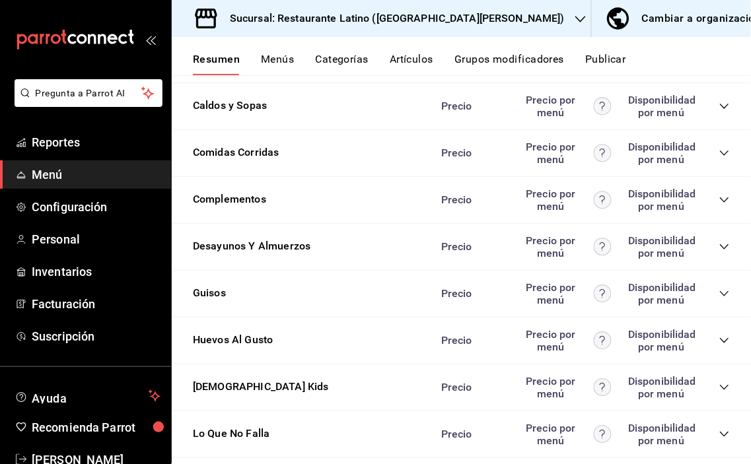
click at [283, 58] on button "Menús" at bounding box center [277, 64] width 33 height 22
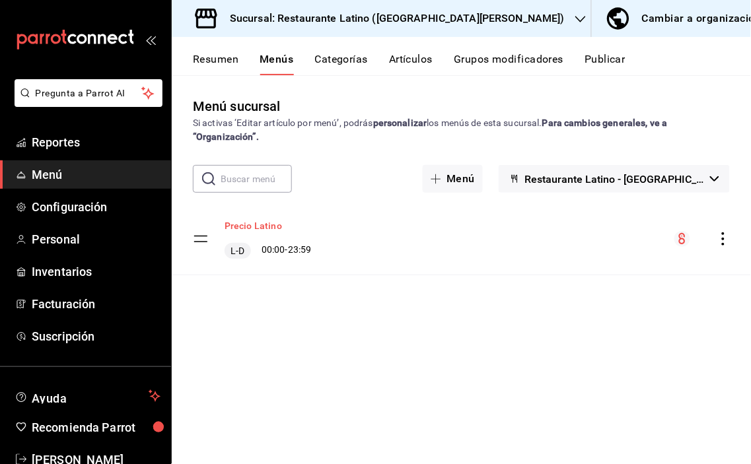
click at [246, 225] on button "Precio Latino" at bounding box center [253, 225] width 57 height 13
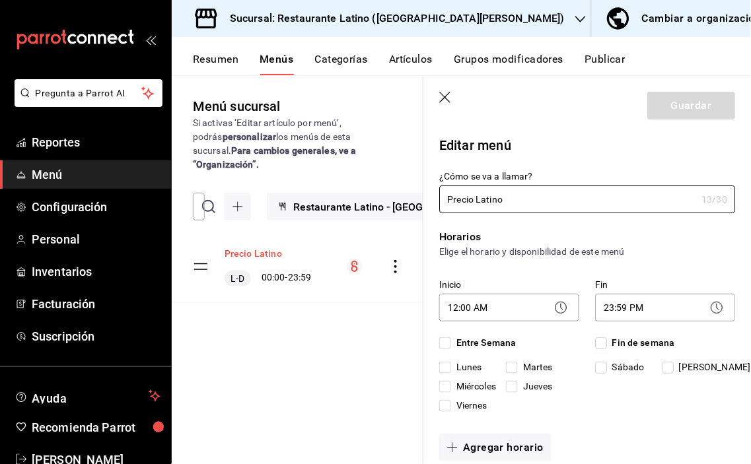
checkbox input "true"
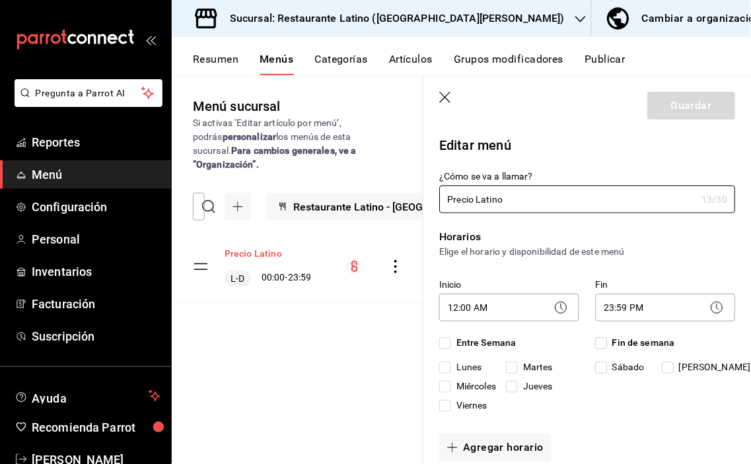
checkbox input "true"
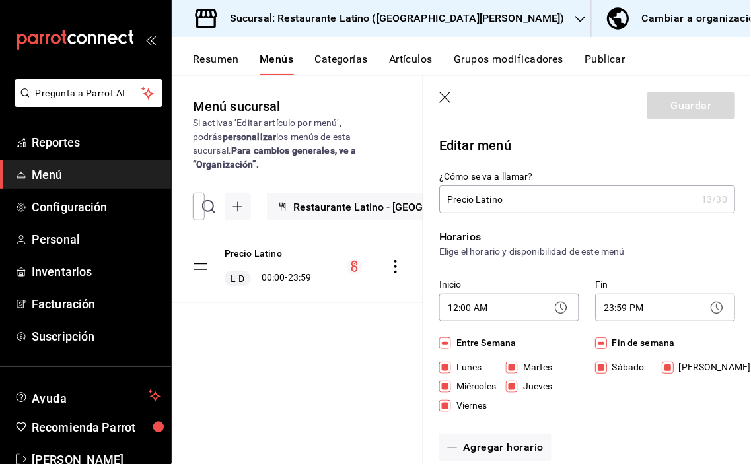
click at [405, 58] on button "Artículos" at bounding box center [411, 64] width 44 height 22
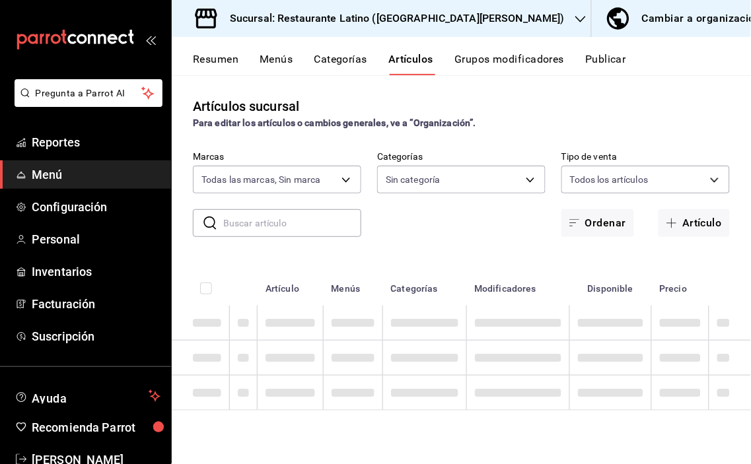
type input "d9887721-df1d-47bb-82d9-6ac72a711b44"
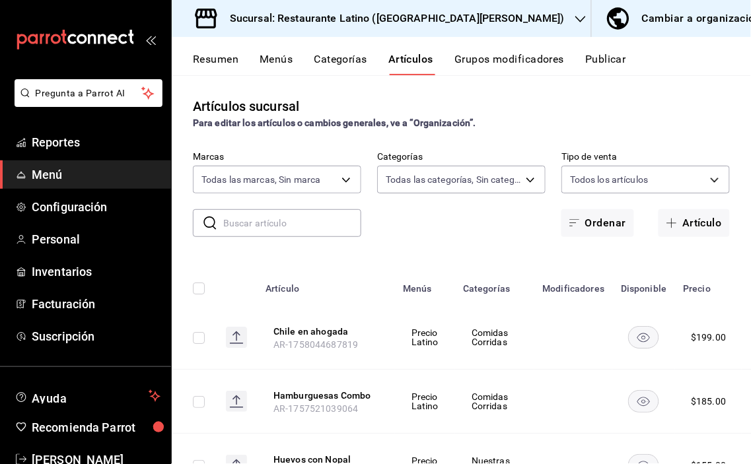
type input "854e7d08-3c33-44e5-86c9-8e41dd0bad72,21c8bb31-0f34-4a4b-ba7f-64de6e5c86bd,8025f…"
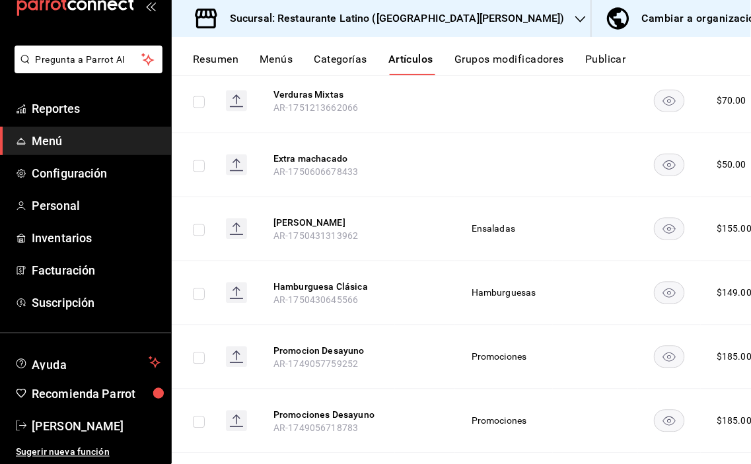
scroll to position [6383, 0]
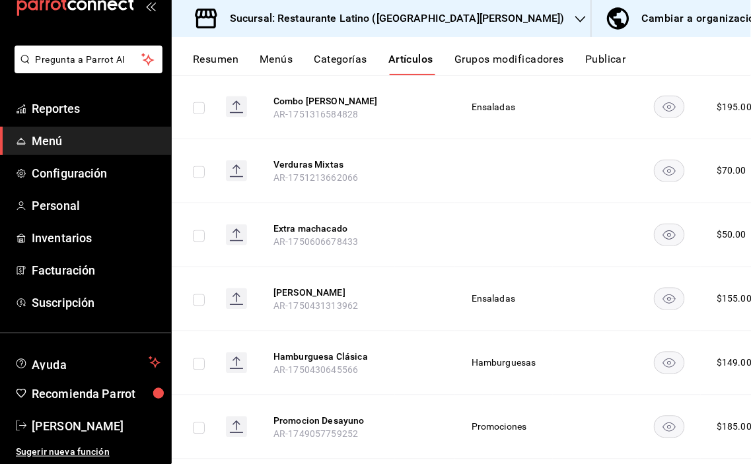
click at [342, 54] on button "Categorías" at bounding box center [341, 64] width 54 height 22
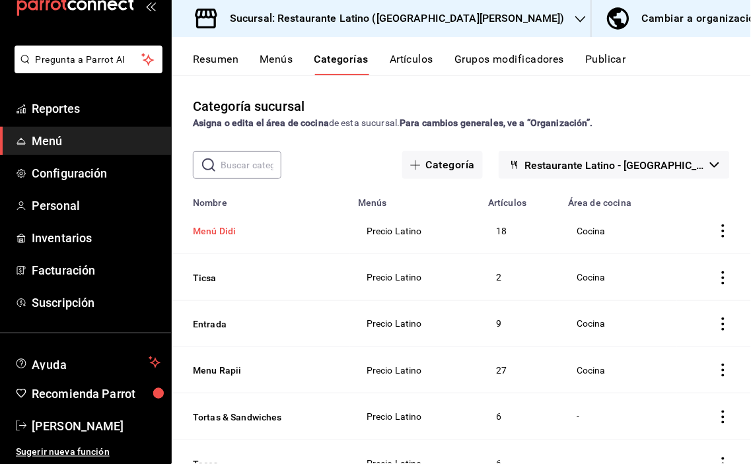
click at [220, 227] on button "Menú Didi" at bounding box center [259, 231] width 132 height 13
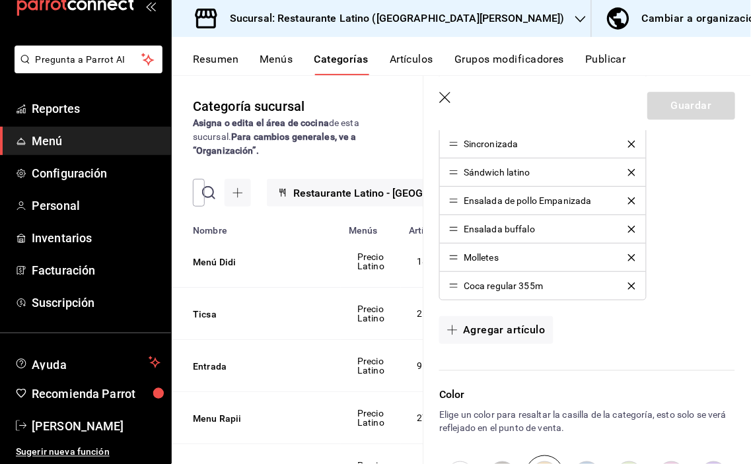
scroll to position [661, 0]
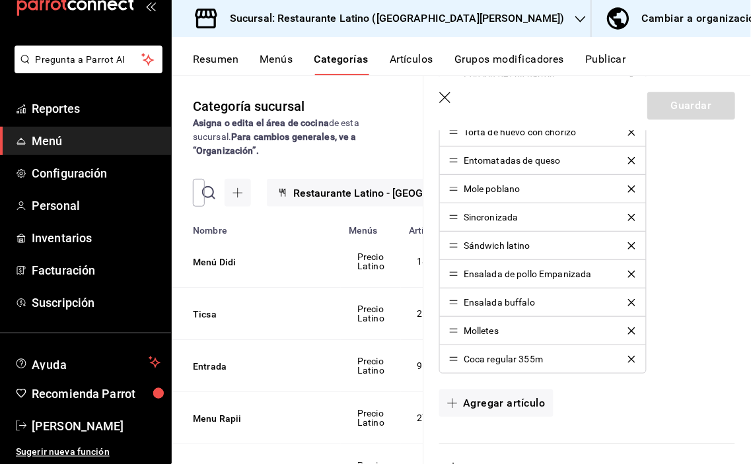
click at [575, 16] on icon "button" at bounding box center [580, 19] width 11 height 11
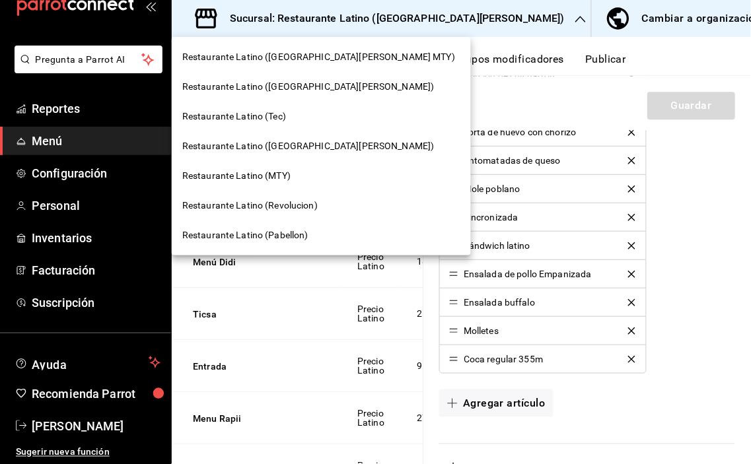
click at [278, 86] on span "Restaurante Latino ([GEOGRAPHIC_DATA][PERSON_NAME])" at bounding box center [308, 87] width 252 height 14
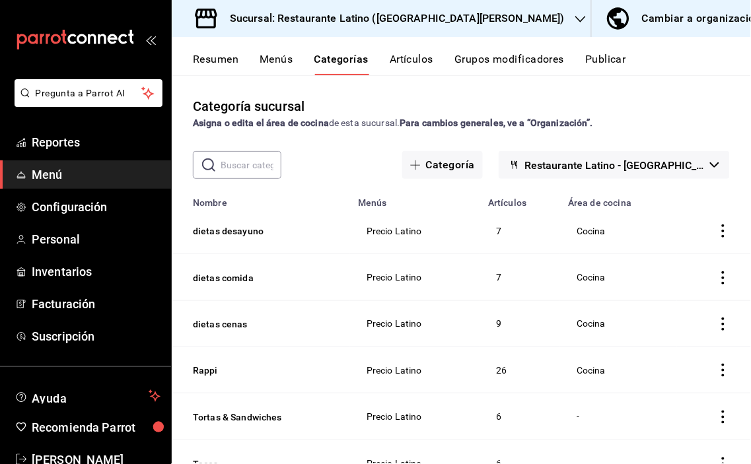
click at [412, 57] on button "Artículos" at bounding box center [412, 64] width 44 height 22
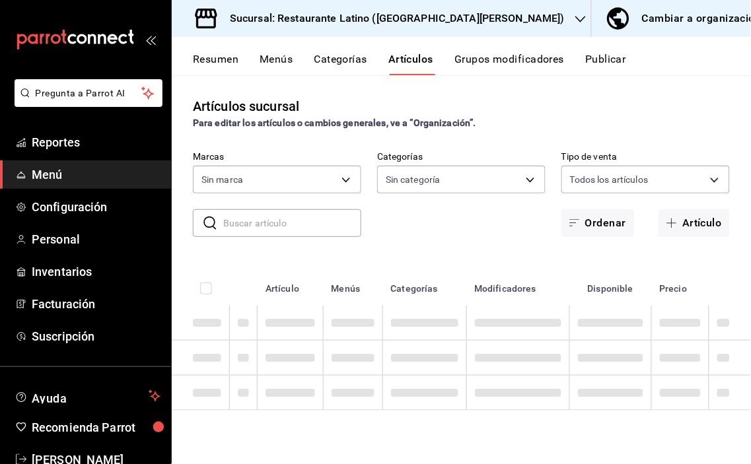
type input "7c870fc0-9a51-44b5-8a82-f050cd4d5c0a"
type input "3a707ac6-82ca-405b-a531-d4b2f164ce83,16f33841-1b27-429d-98f0-e0e344860eec,ce565…"
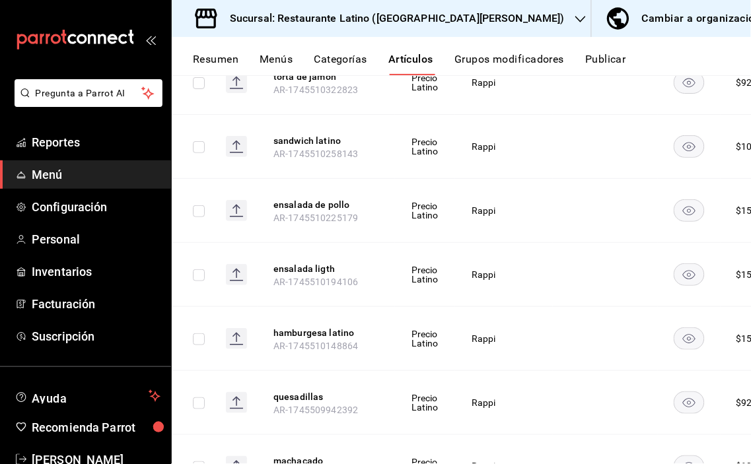
scroll to position [3147, 0]
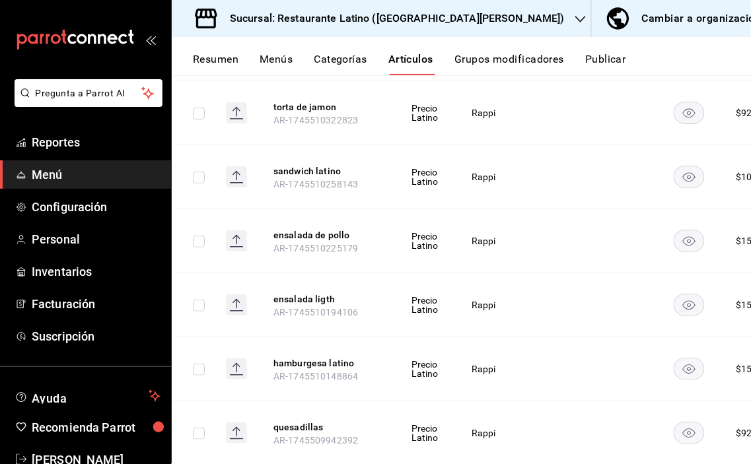
click at [334, 61] on button "Categorías" at bounding box center [341, 64] width 54 height 22
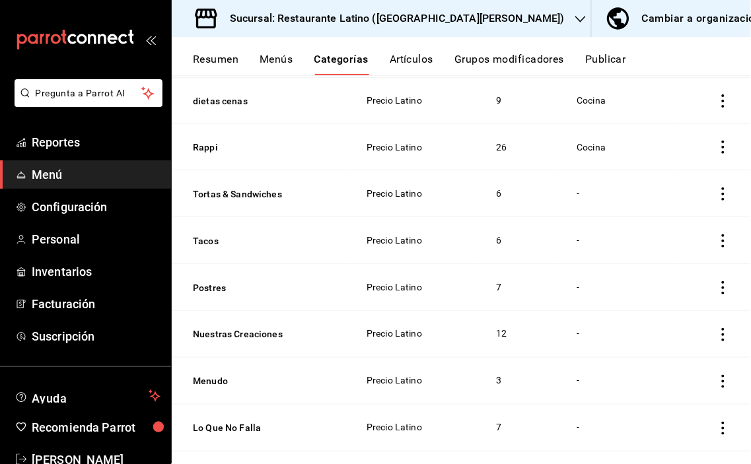
scroll to position [150, 0]
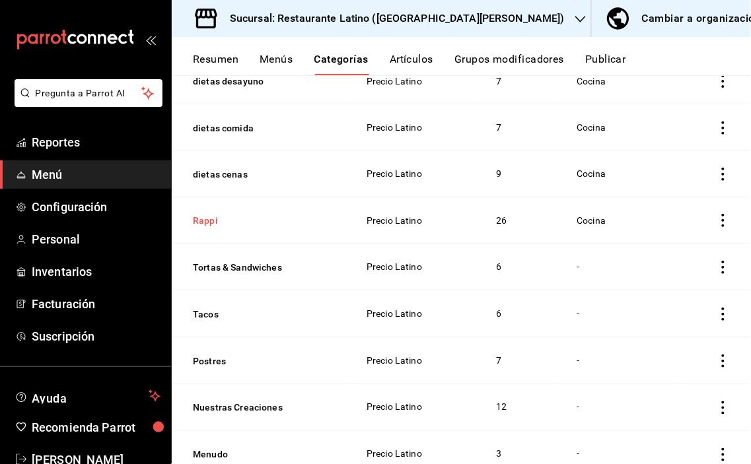
click at [205, 215] on button "Rappi" at bounding box center [259, 220] width 132 height 13
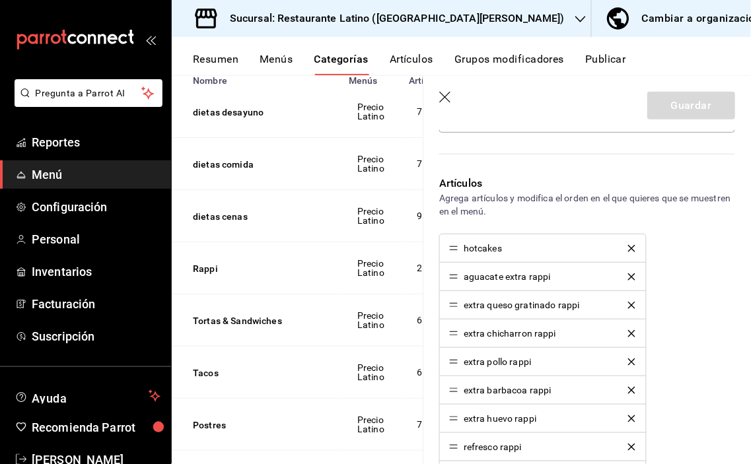
scroll to position [293, 0]
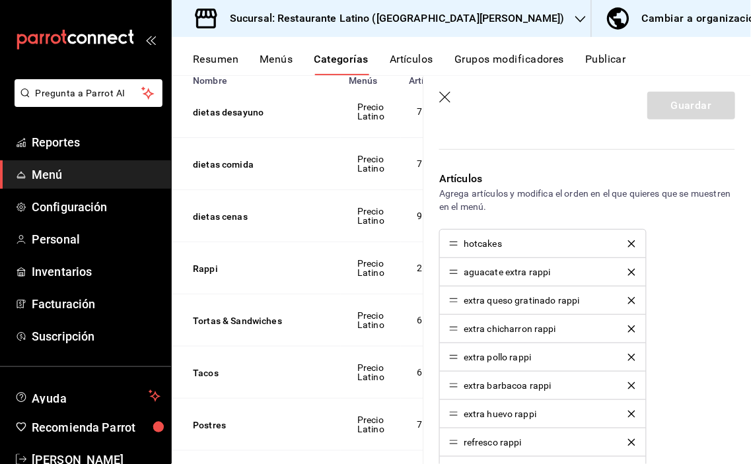
click at [484, 245] on div "hotcakes" at bounding box center [483, 243] width 38 height 9
click at [628, 243] on icon "delete" at bounding box center [631, 243] width 7 height 7
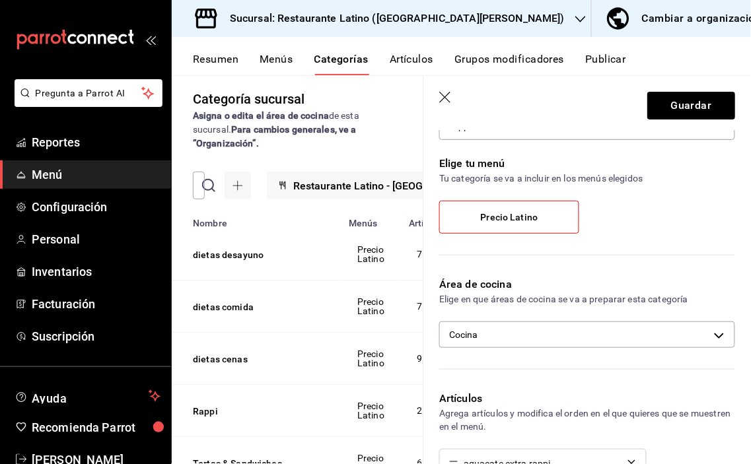
scroll to position [0, 0]
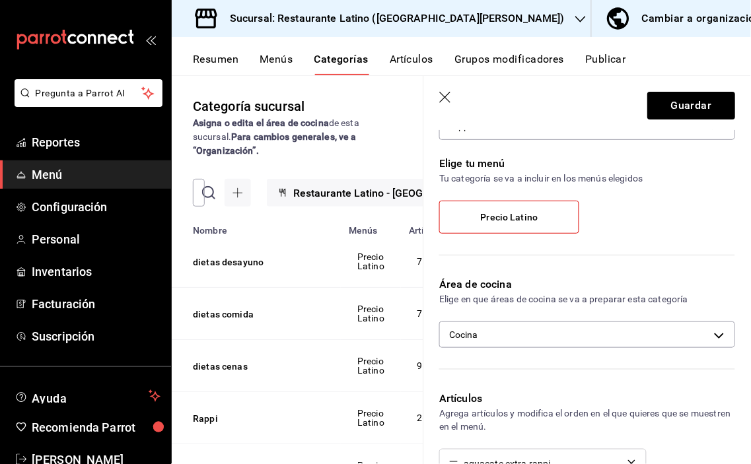
click at [332, 61] on button "Categorías" at bounding box center [341, 64] width 55 height 22
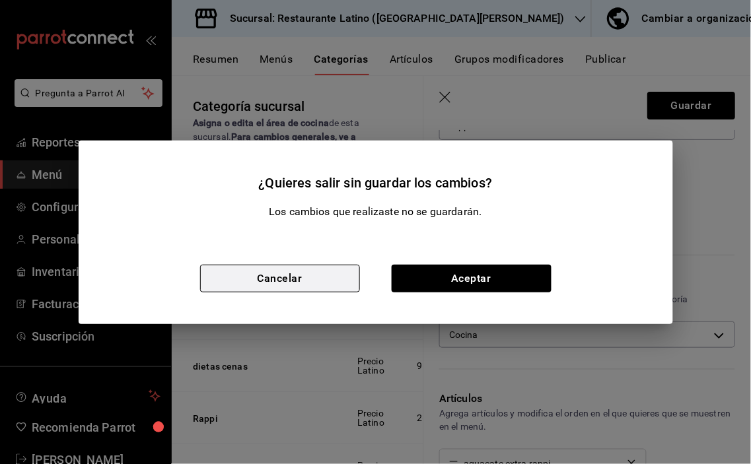
click at [318, 277] on button "Cancelar" at bounding box center [280, 279] width 160 height 28
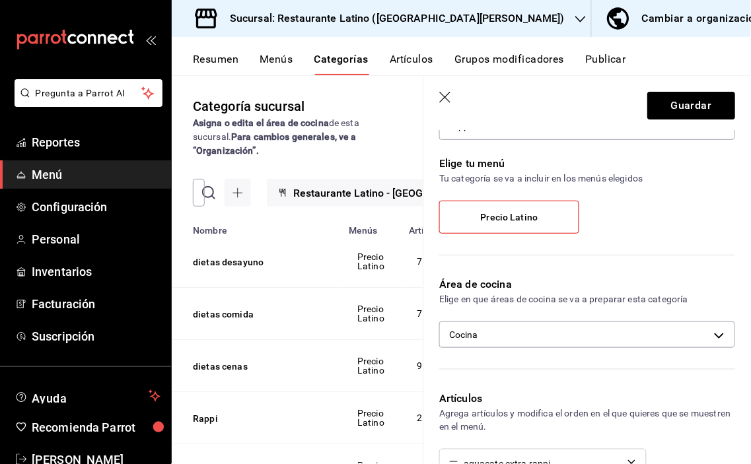
click at [443, 94] on icon "button" at bounding box center [445, 98] width 13 height 13
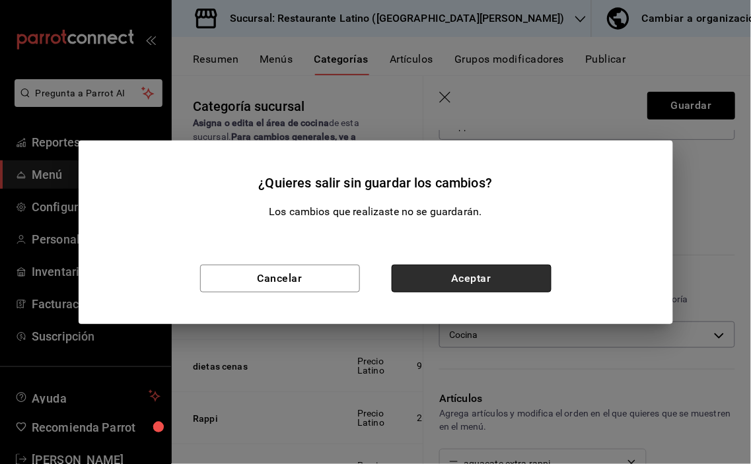
click at [434, 275] on button "Aceptar" at bounding box center [472, 279] width 160 height 28
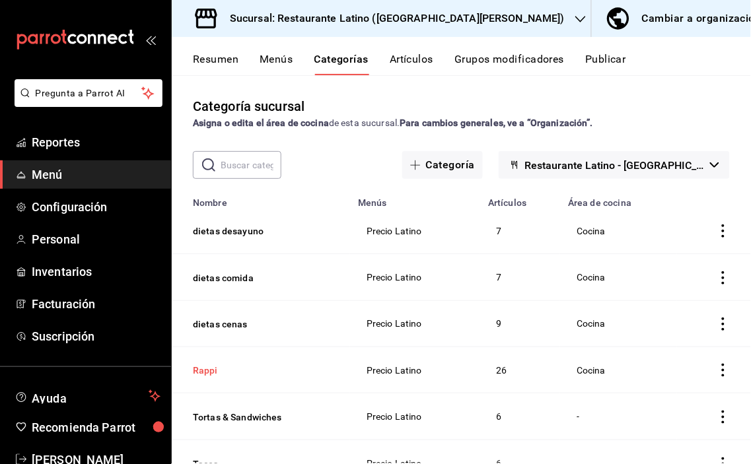
click at [198, 366] on button "Rappi" at bounding box center [259, 370] width 132 height 13
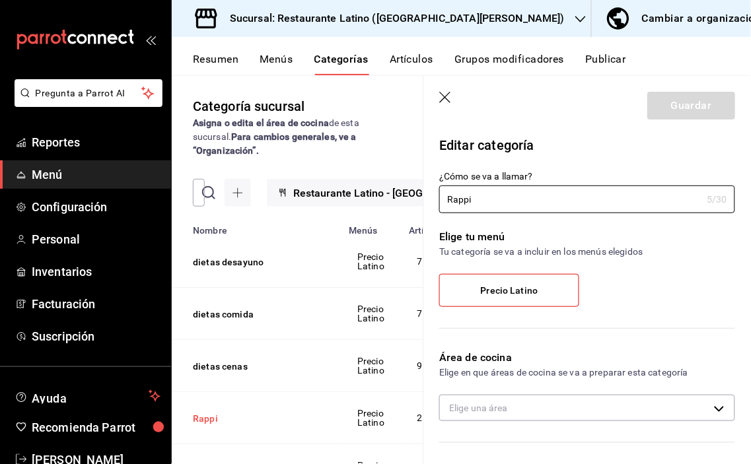
type input "d07f6375-7edd-404c-ba76-1ab719a1c20c"
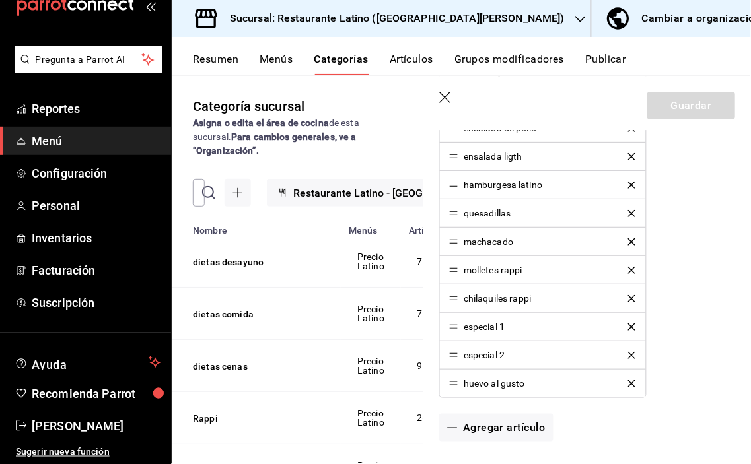
scroll to position [881, 0]
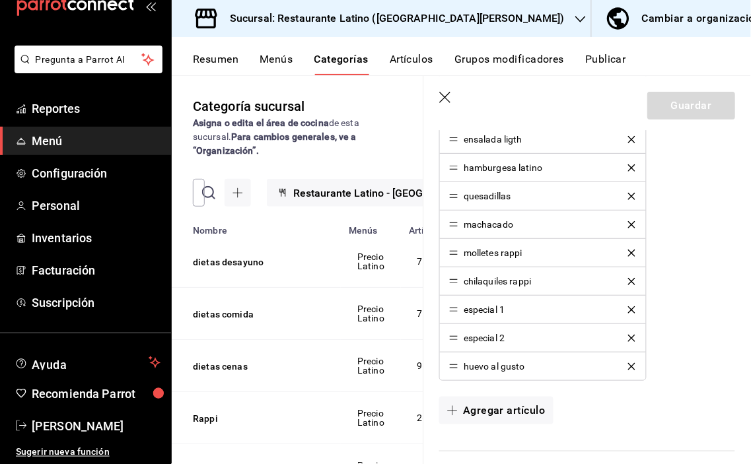
click at [276, 58] on button "Menús" at bounding box center [276, 64] width 33 height 22
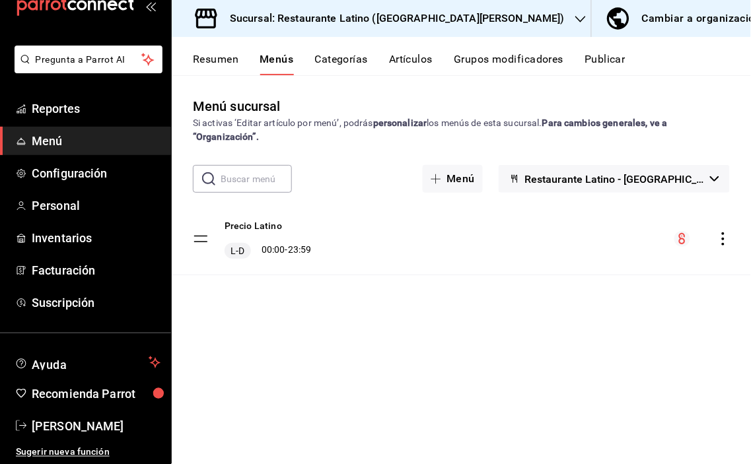
click at [328, 56] on button "Categorías" at bounding box center [342, 64] width 54 height 22
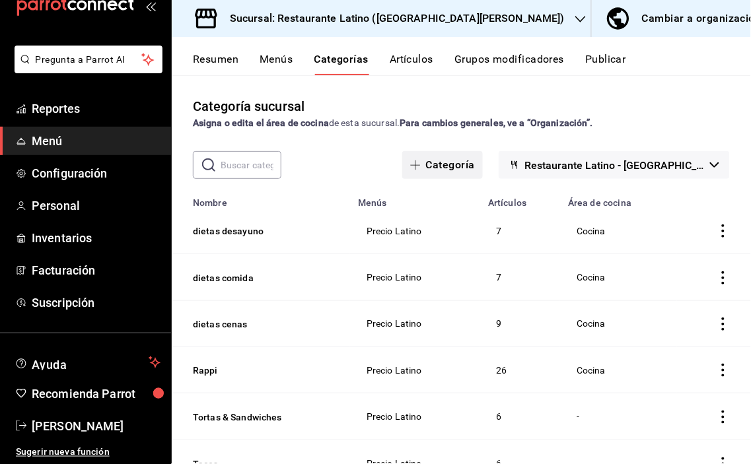
click at [470, 163] on button "Categoría" at bounding box center [442, 165] width 81 height 28
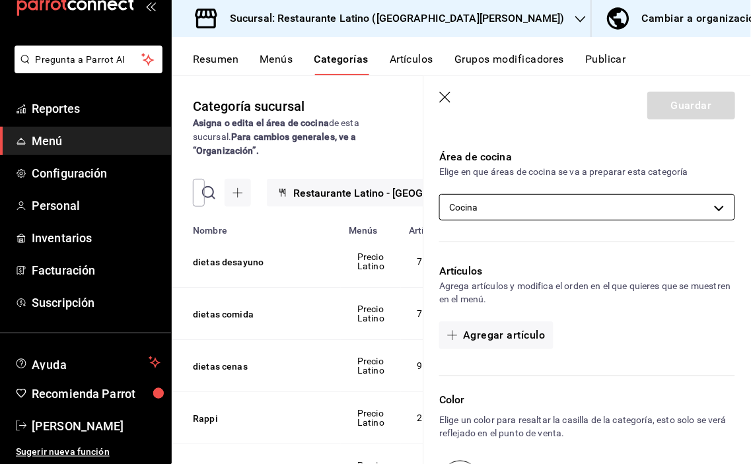
scroll to position [293, 0]
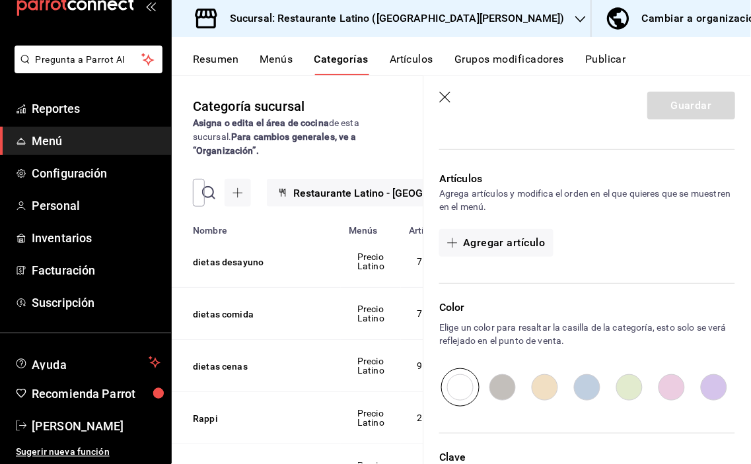
type input "Didi"
click at [666, 388] on input "radio" at bounding box center [672, 388] width 42 height 38
radio input "true"
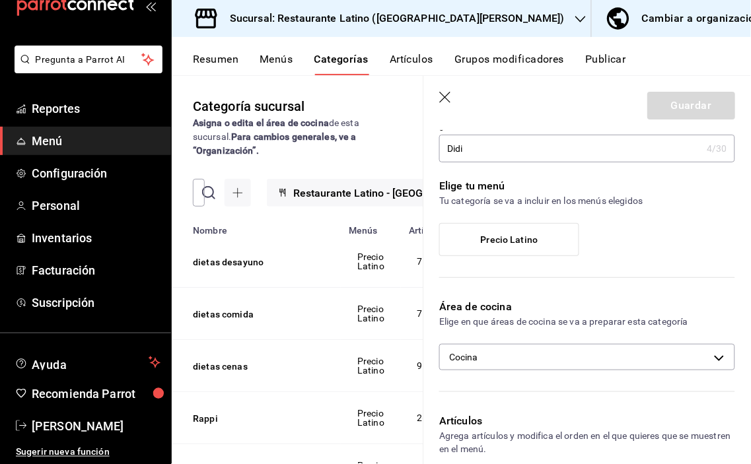
scroll to position [0, 0]
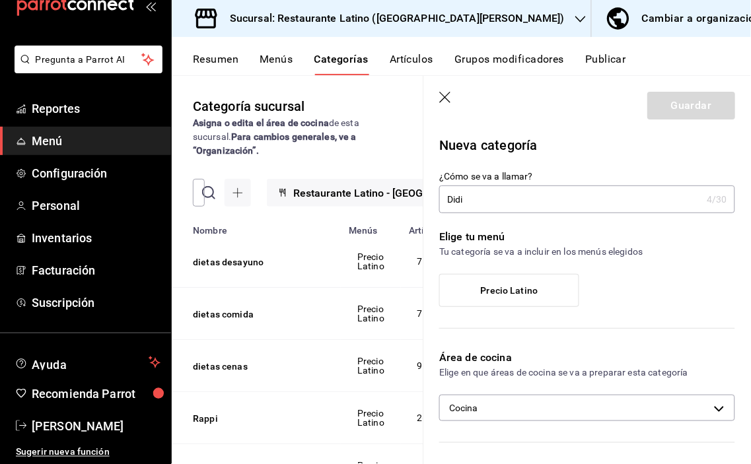
click at [543, 282] on label "Precio Latino" at bounding box center [509, 291] width 139 height 32
click at [0, 0] on input "Precio Latino" at bounding box center [0, 0] width 0 height 0
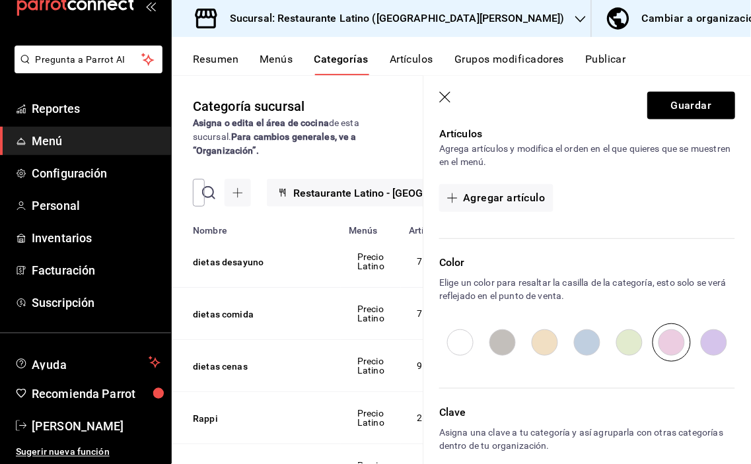
scroll to position [403, 0]
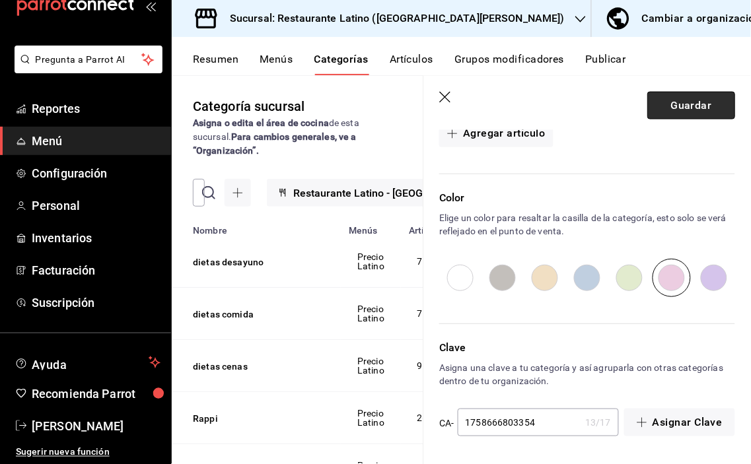
click at [681, 95] on button "Guardar" at bounding box center [691, 106] width 88 height 28
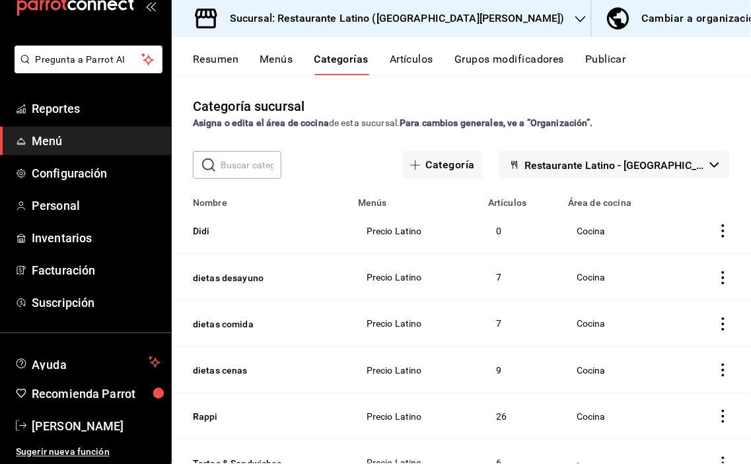
click at [717, 412] on icon "actions" at bounding box center [723, 416] width 13 height 13
click at [676, 397] on span "Duplicar" at bounding box center [673, 403] width 34 height 14
click at [229, 230] on button "Rappi - COPIA" at bounding box center [259, 231] width 132 height 13
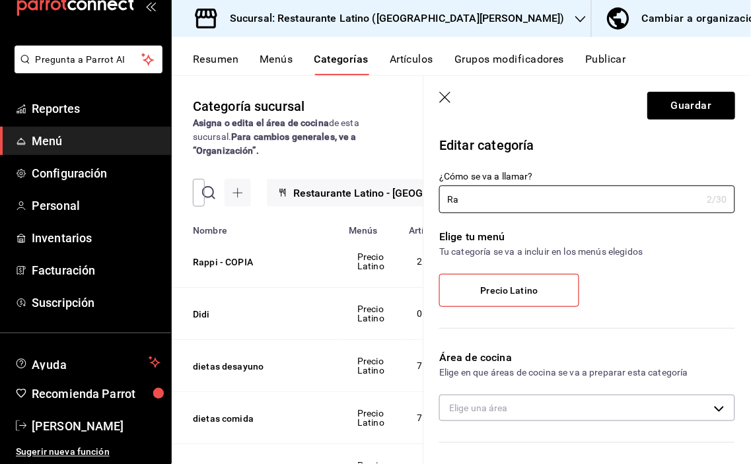
type input "R"
type input "d"
type input "Menu Didi."
click at [675, 102] on button "Guardar" at bounding box center [691, 106] width 88 height 28
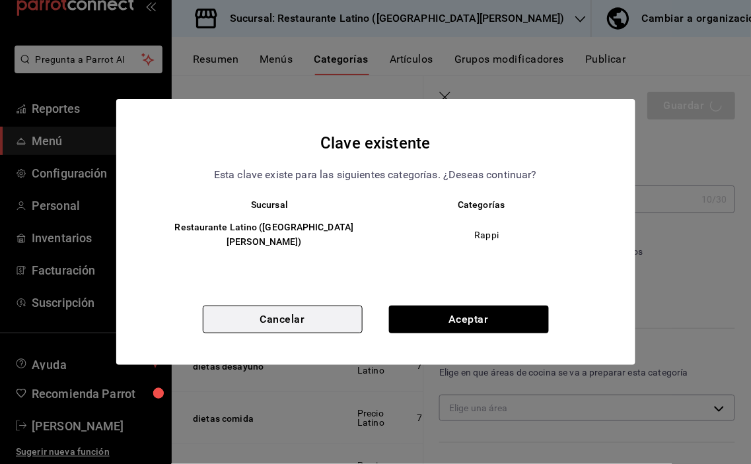
click at [281, 307] on button "Cancelar" at bounding box center [283, 320] width 160 height 28
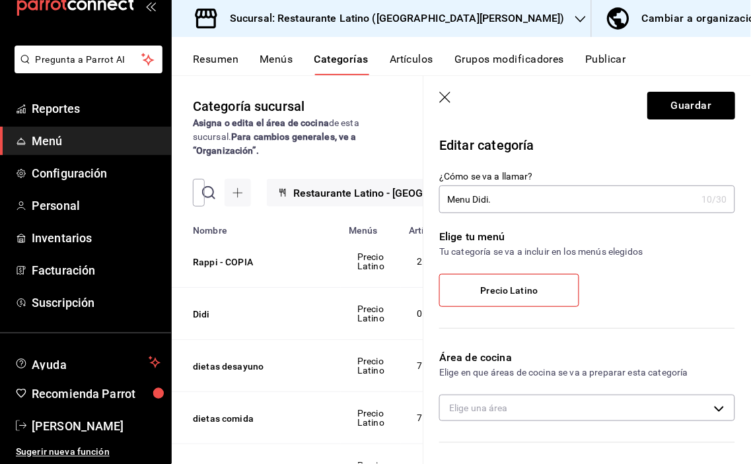
click at [511, 292] on span "Precio Latino" at bounding box center [509, 290] width 57 height 11
click at [0, 0] on input "Precio Latino" at bounding box center [0, 0] width 0 height 0
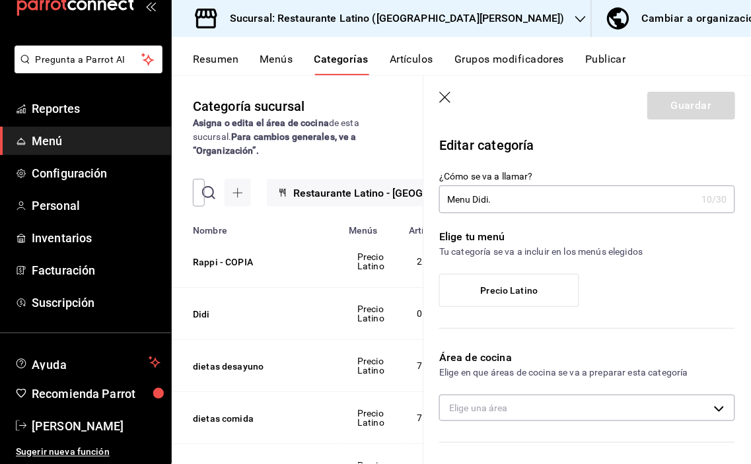
click at [509, 287] on span "Precio Latino" at bounding box center [509, 290] width 57 height 11
click at [0, 0] on input "Precio Latino" at bounding box center [0, 0] width 0 height 0
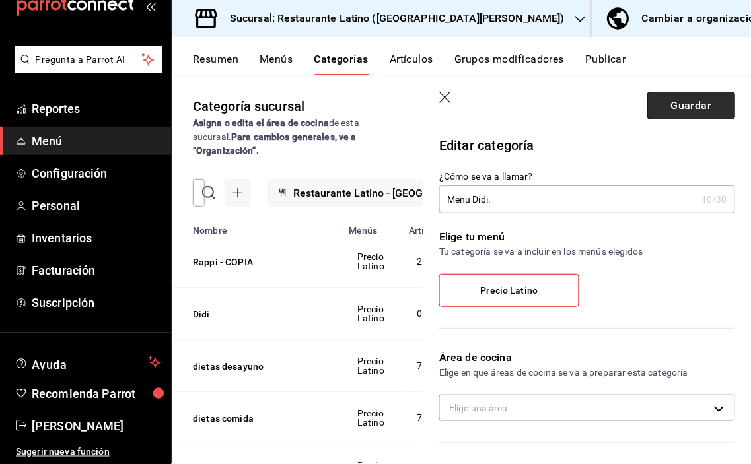
click at [677, 108] on button "Guardar" at bounding box center [691, 106] width 88 height 28
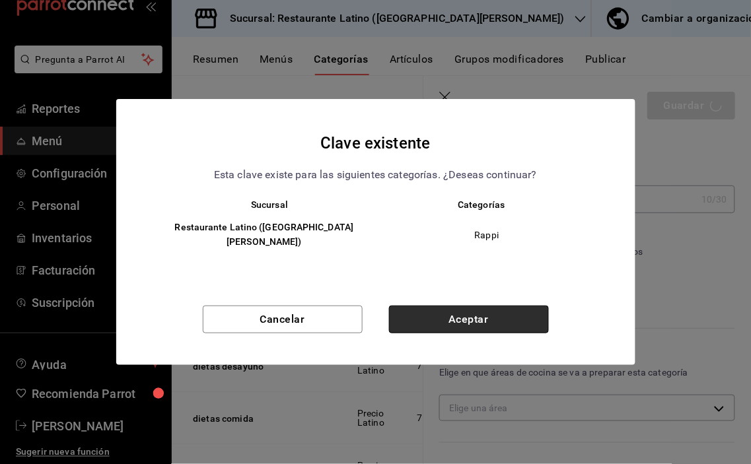
click at [457, 307] on button "Aceptar" at bounding box center [469, 320] width 160 height 28
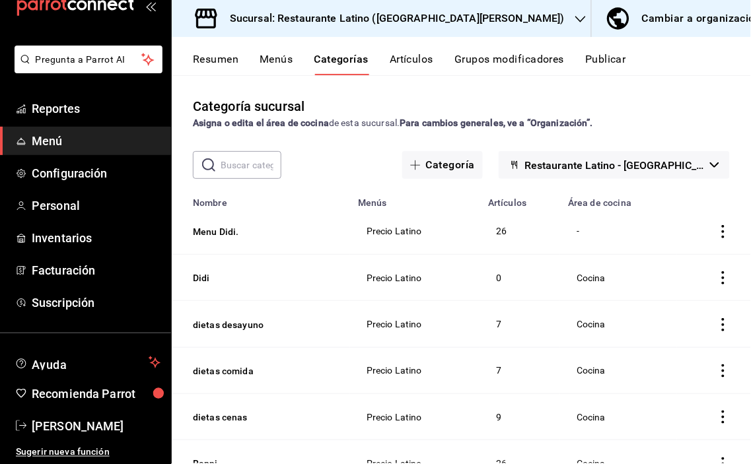
click at [717, 274] on icon "actions" at bounding box center [723, 278] width 13 height 13
click at [668, 362] on span "Eliminar" at bounding box center [673, 362] width 34 height 11
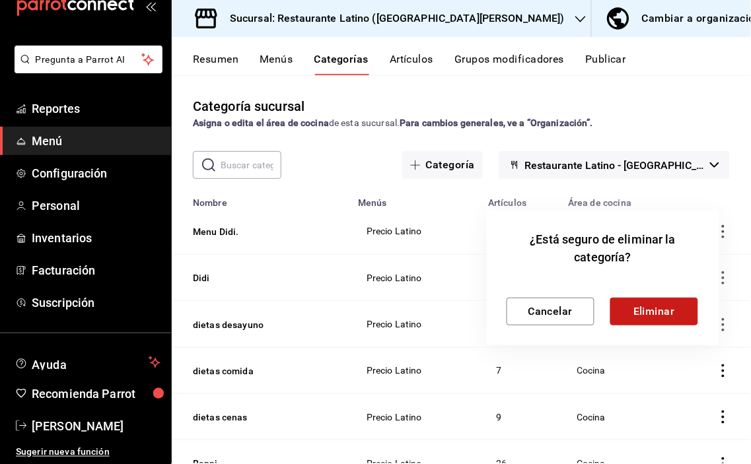
click at [656, 312] on button "Eliminar" at bounding box center [654, 312] width 88 height 28
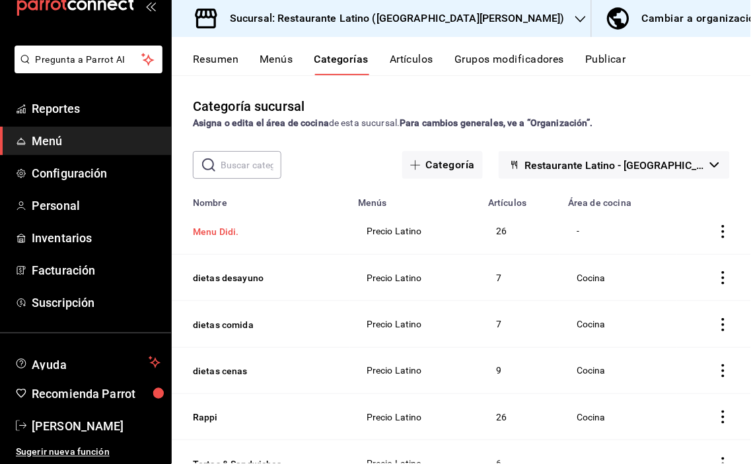
click at [223, 233] on button "Menu Didi." at bounding box center [259, 231] width 132 height 13
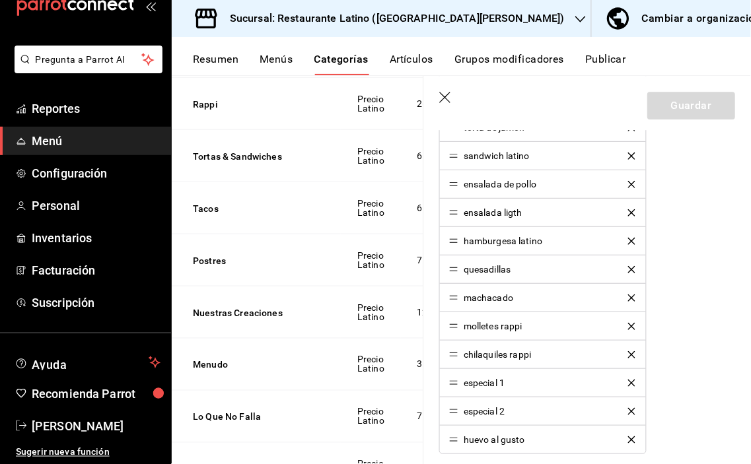
scroll to position [1101, 0]
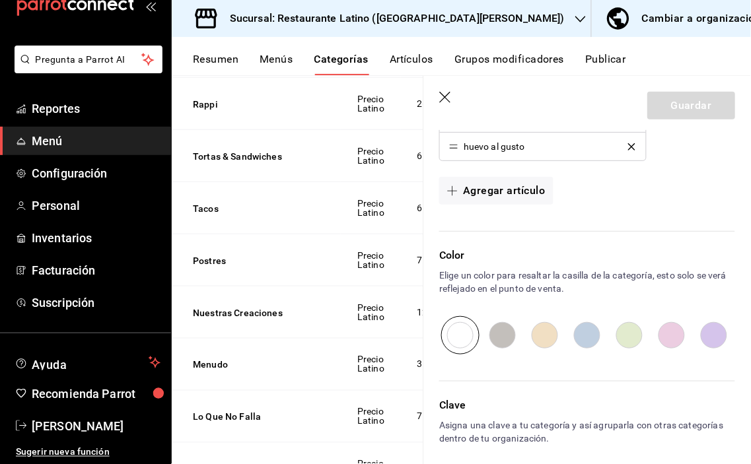
click at [663, 333] on input "radio" at bounding box center [672, 335] width 42 height 38
radio input "true"
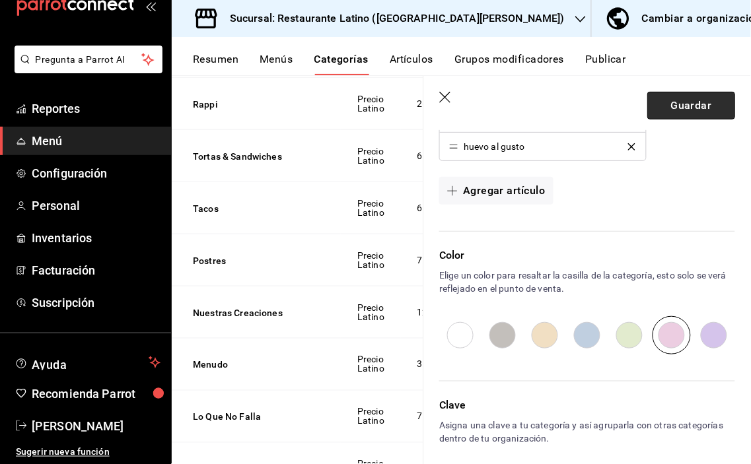
click at [671, 96] on button "Guardar" at bounding box center [691, 106] width 88 height 28
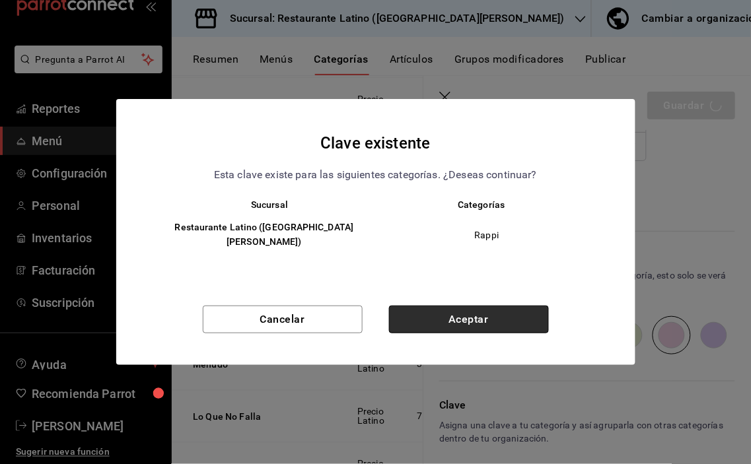
click at [458, 312] on button "Aceptar" at bounding box center [469, 320] width 160 height 28
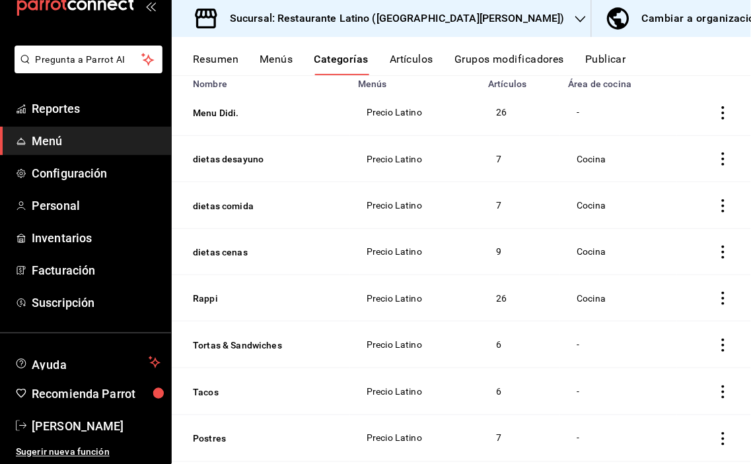
scroll to position [147, 0]
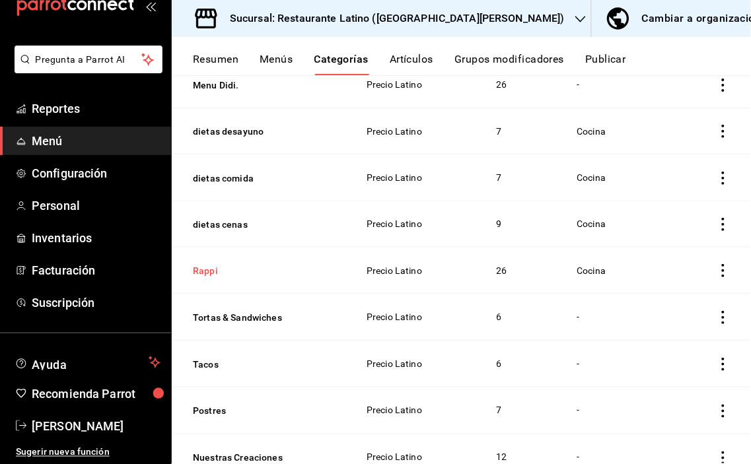
click at [201, 264] on button "Rappi" at bounding box center [259, 270] width 132 height 13
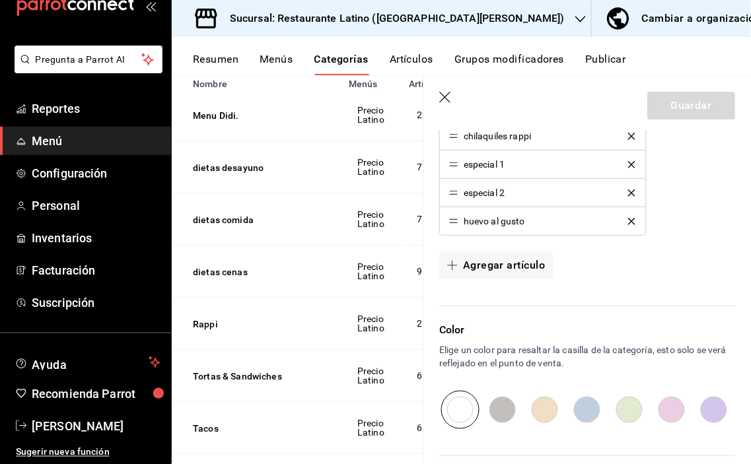
scroll to position [1027, 0]
click at [702, 410] on input "radio" at bounding box center [714, 409] width 42 height 38
radio input "true"
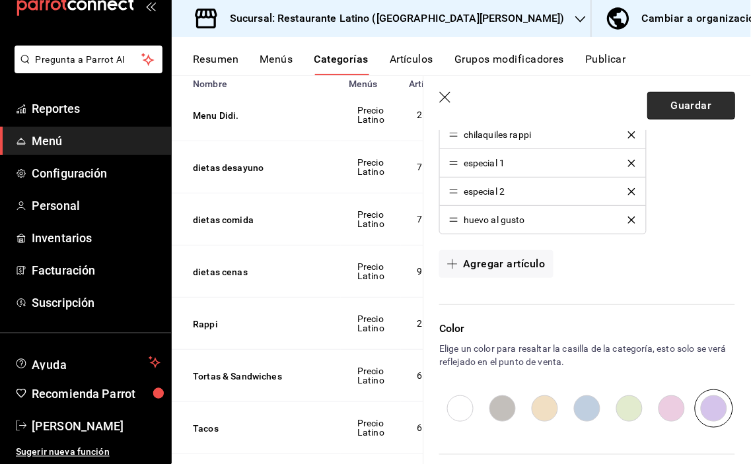
click at [664, 101] on button "Guardar" at bounding box center [691, 106] width 88 height 28
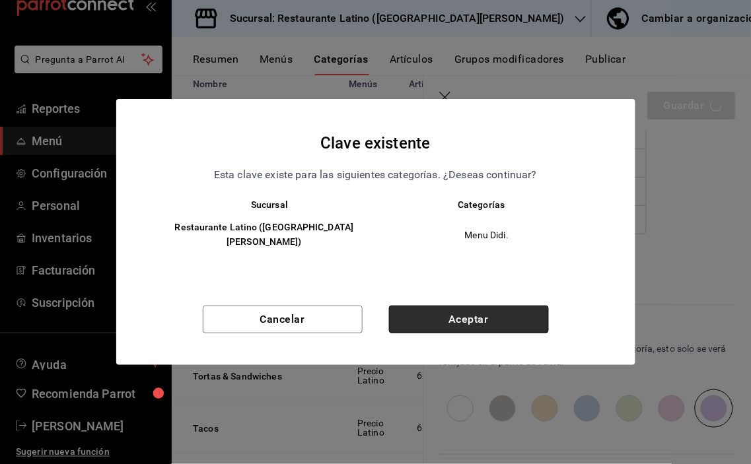
click at [505, 306] on button "Aceptar" at bounding box center [469, 320] width 160 height 28
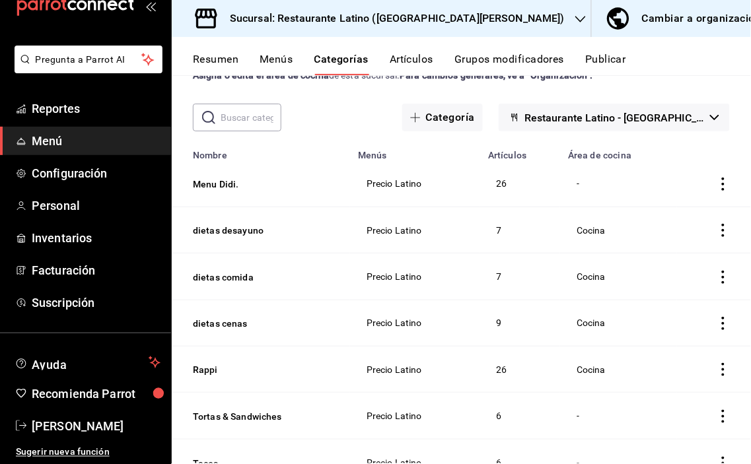
scroll to position [73, 0]
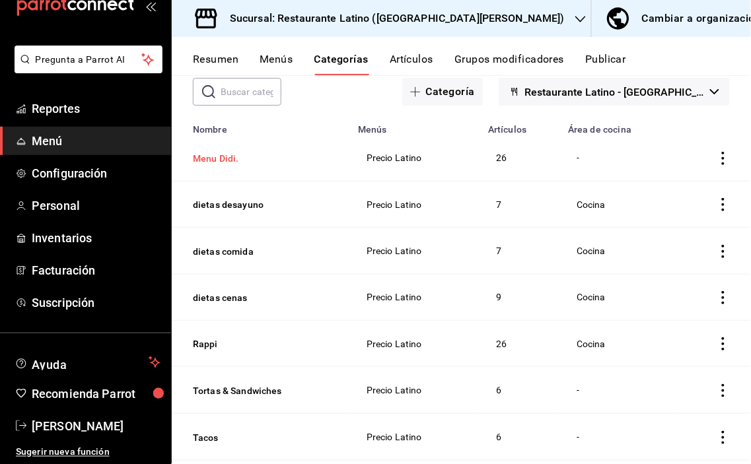
click at [213, 157] on button "Menu Didi." at bounding box center [259, 158] width 132 height 13
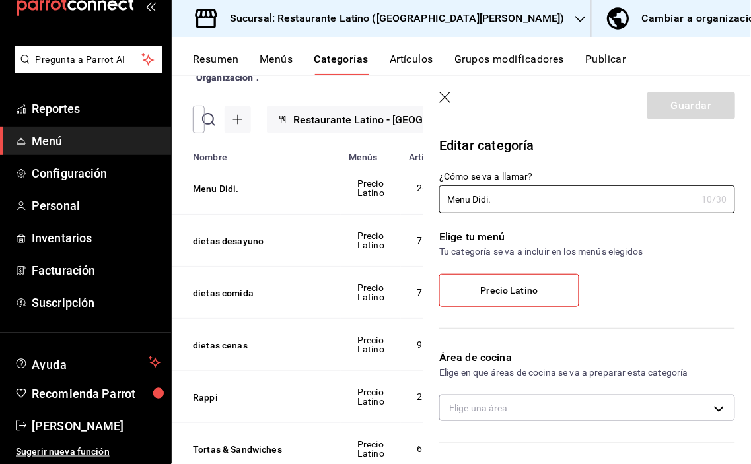
radio input "false"
radio input "true"
click at [711, 407] on body "Pregunta a Parrot AI Reportes Menú Configuración Personal Inventarios Facturaci…" at bounding box center [375, 232] width 751 height 464
click at [501, 438] on span "Cocina" at bounding box center [594, 445] width 240 height 14
type input "d07f6375-7edd-404c-ba76-1ab719a1c20c"
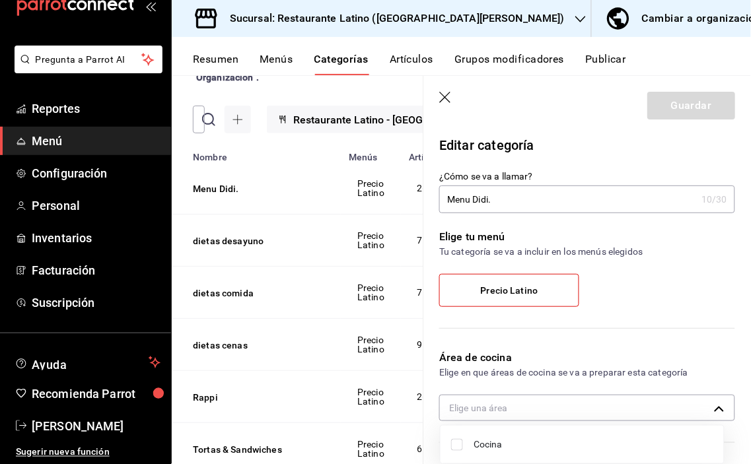
checkbox input "true"
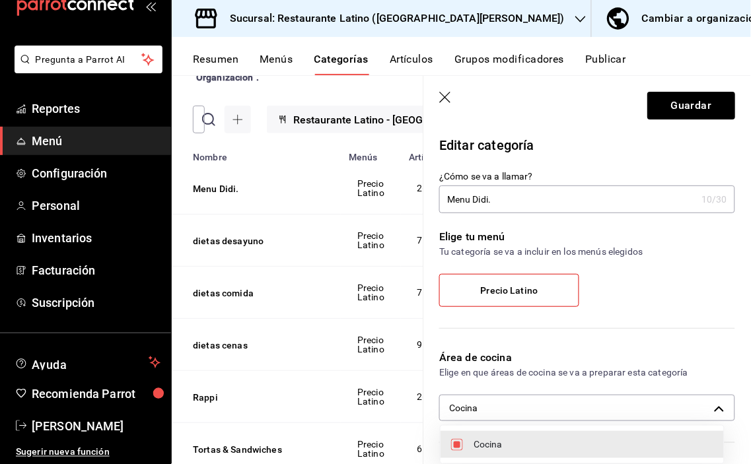
click at [675, 107] on div at bounding box center [375, 232] width 751 height 464
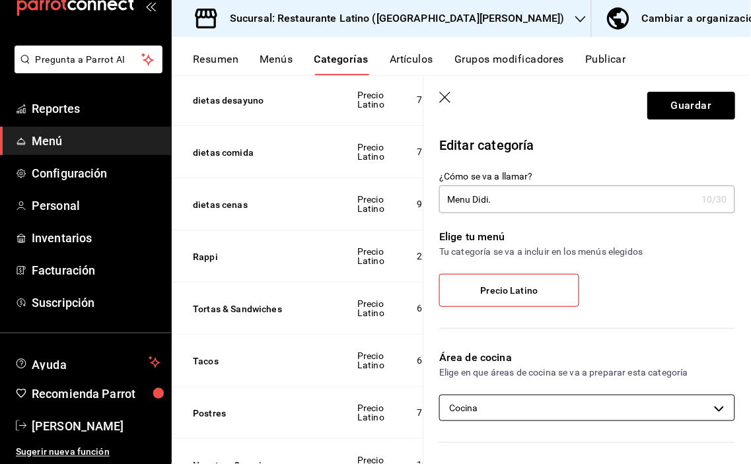
scroll to position [220, 0]
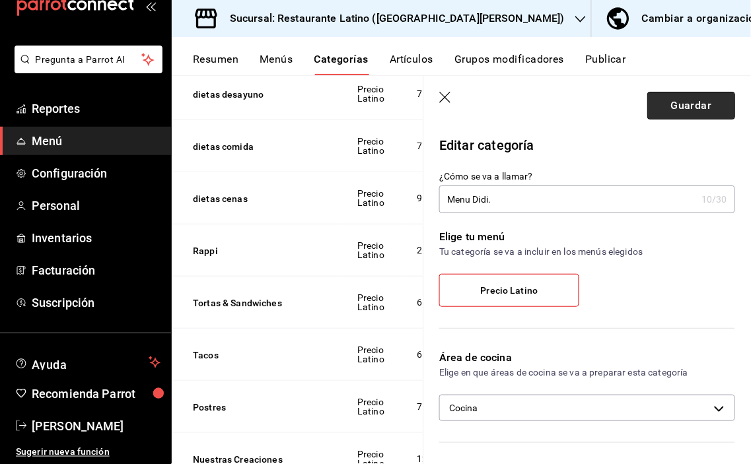
click at [680, 103] on button "Guardar" at bounding box center [691, 106] width 88 height 28
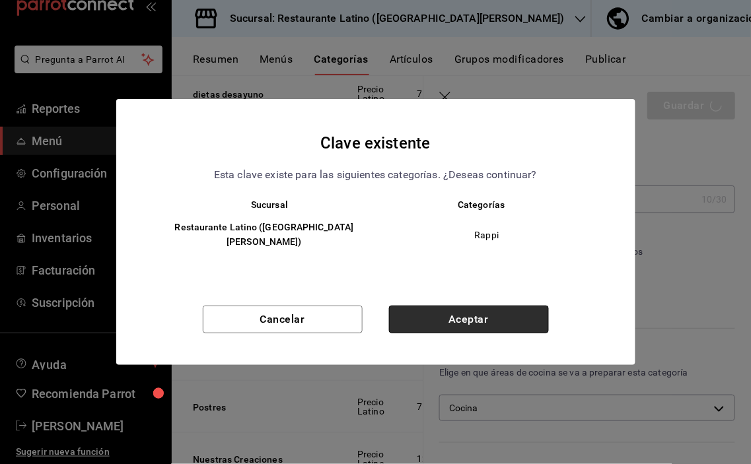
click at [454, 306] on button "Aceptar" at bounding box center [469, 320] width 160 height 28
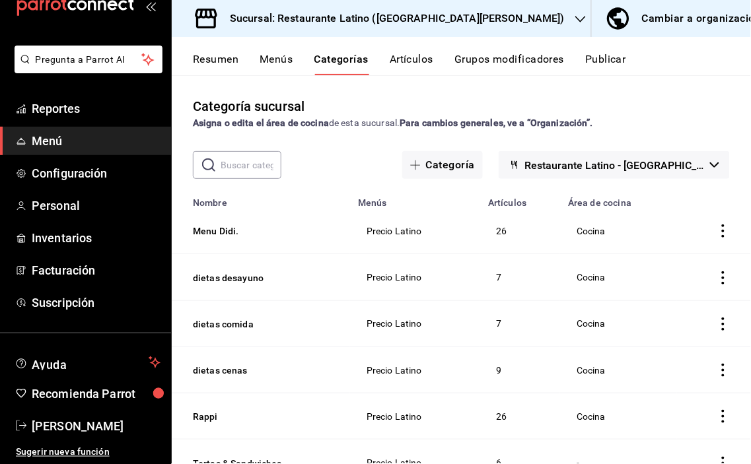
click at [420, 61] on button "Artículos" at bounding box center [412, 64] width 44 height 22
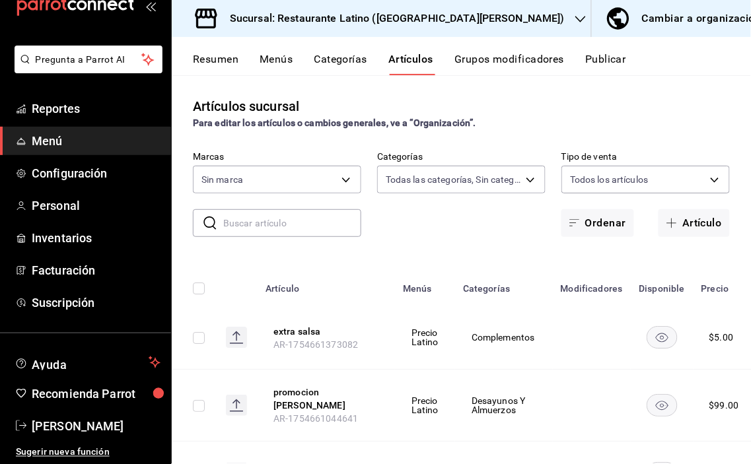
type input "e69e0672-2ee3-4cf4-abcd-1a5d3d6aa370,3a707ac6-82ca-405b-a531-d4b2f164ce83,16f33…"
type input "7c870fc0-9a51-44b5-8a82-f050cd4d5c0a"
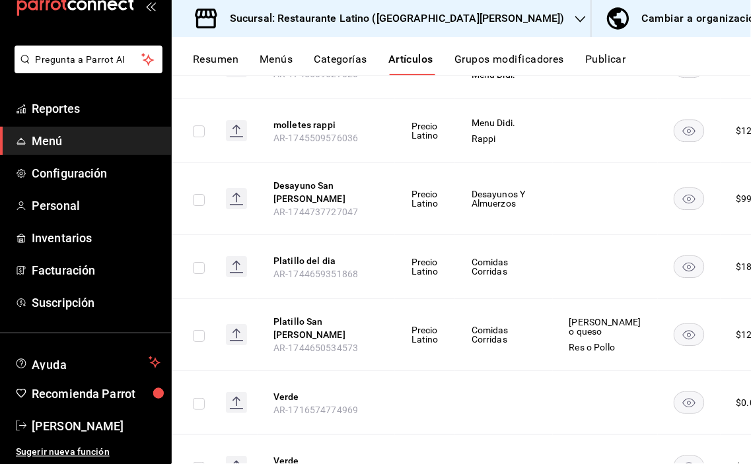
scroll to position [3751, 0]
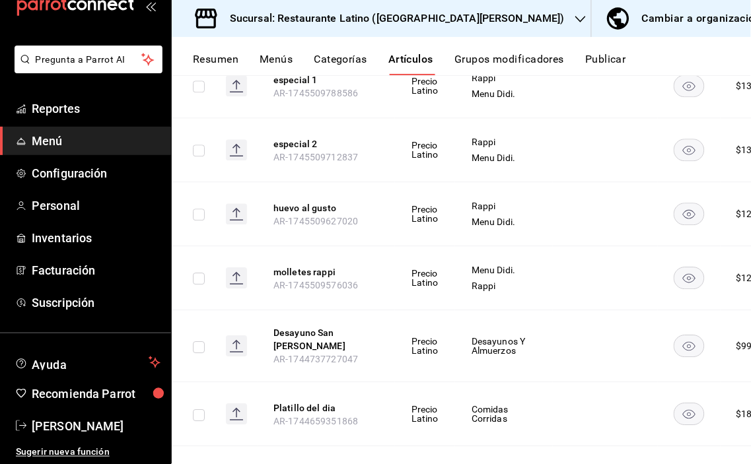
click at [543, 126] on td "Rappi Menu Didi." at bounding box center [504, 150] width 98 height 64
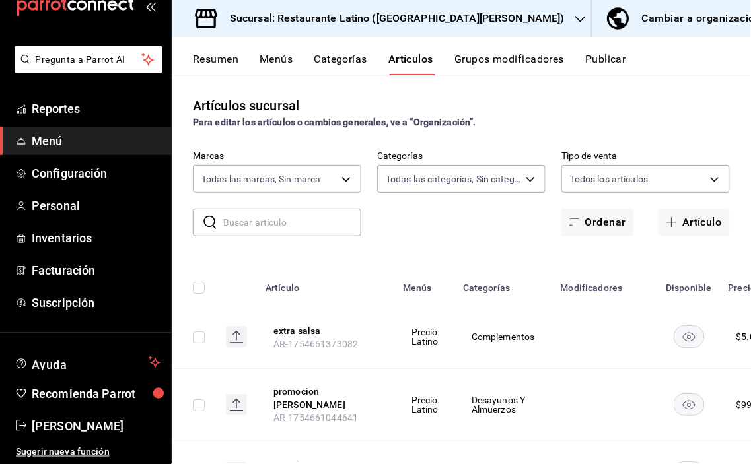
scroll to position [0, 0]
click at [347, 62] on button "Categorías" at bounding box center [341, 64] width 54 height 22
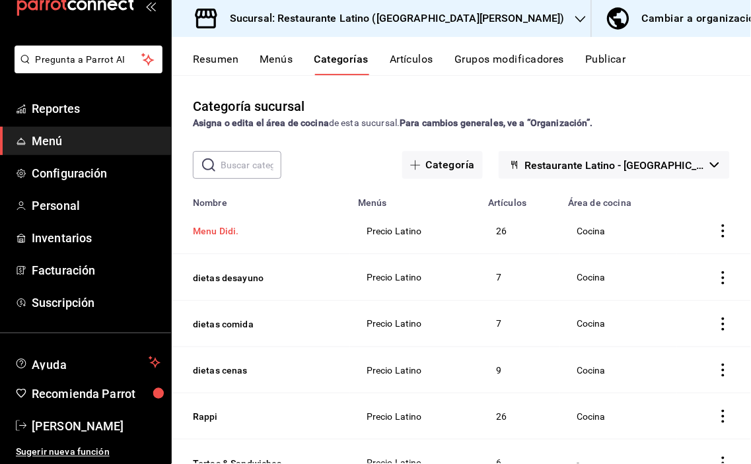
click at [219, 234] on button "Menu Didi." at bounding box center [259, 231] width 132 height 13
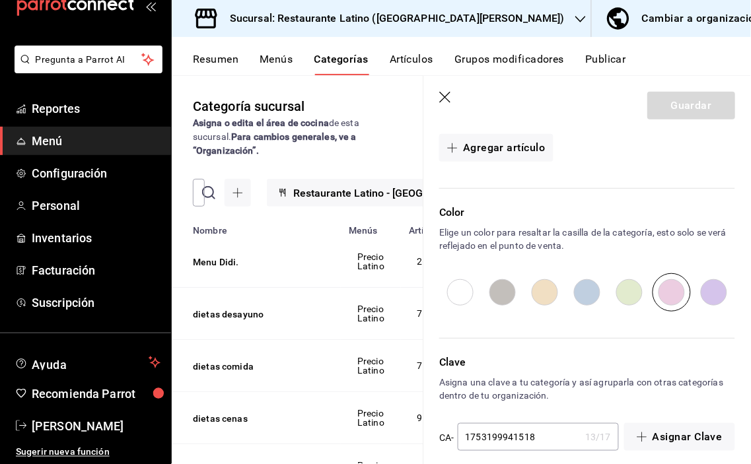
scroll to position [1159, 0]
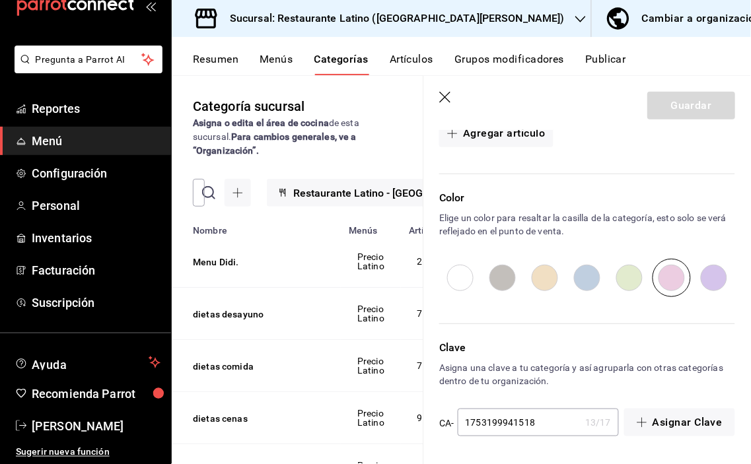
click at [276, 57] on button "Menús" at bounding box center [276, 64] width 33 height 22
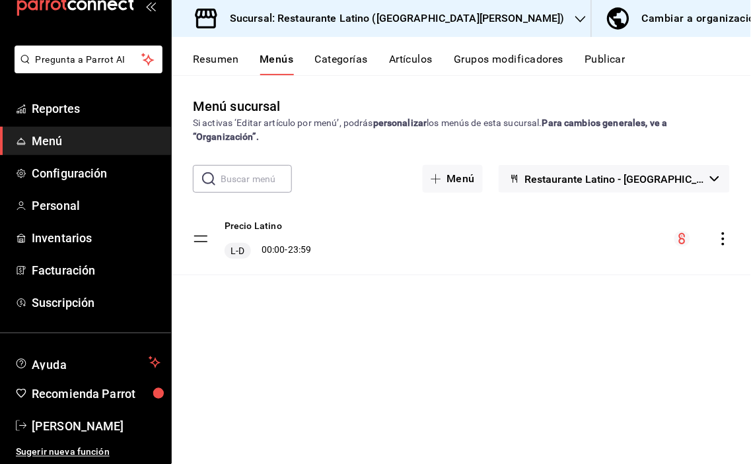
click at [332, 57] on button "Categorías" at bounding box center [342, 64] width 54 height 22
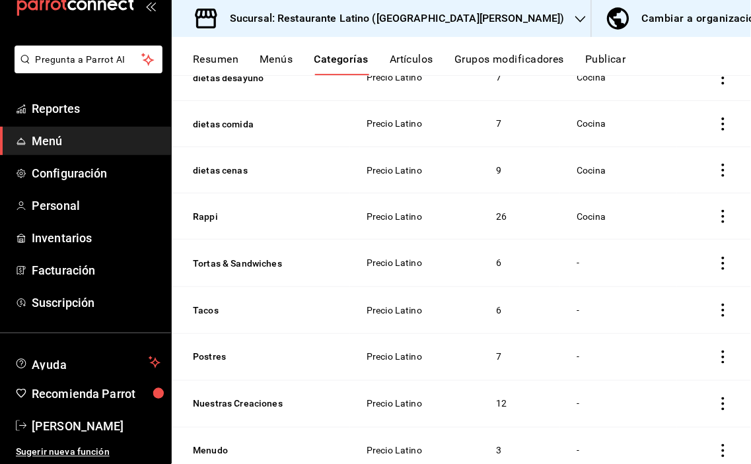
scroll to position [220, 0]
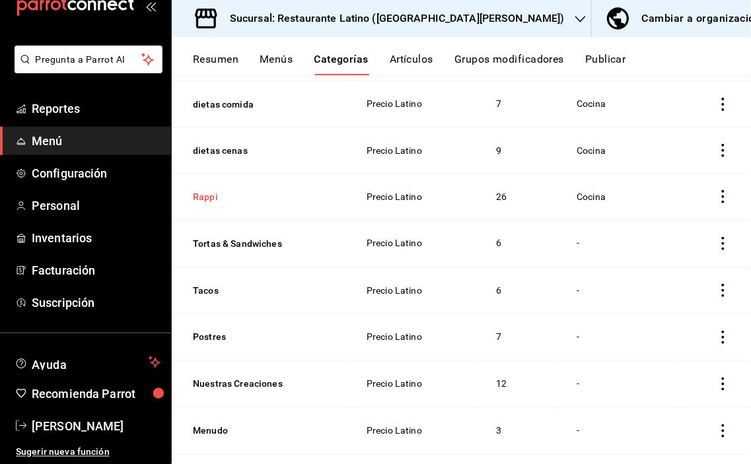
click at [213, 196] on button "Rappi" at bounding box center [259, 196] width 132 height 13
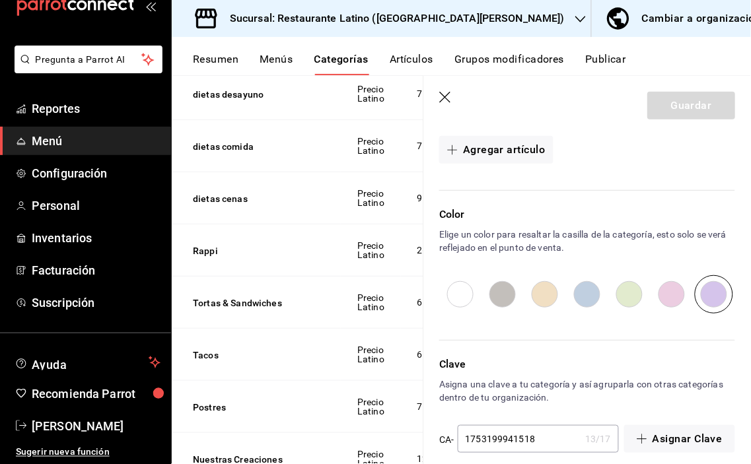
scroll to position [1159, 0]
